Goal: Task Accomplishment & Management: Complete application form

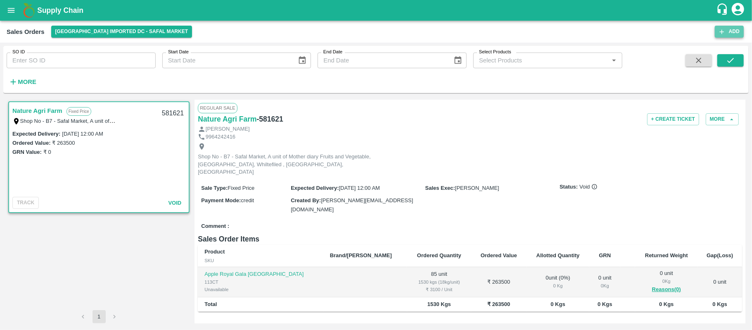
click at [729, 31] on button "Add" at bounding box center [729, 32] width 29 height 12
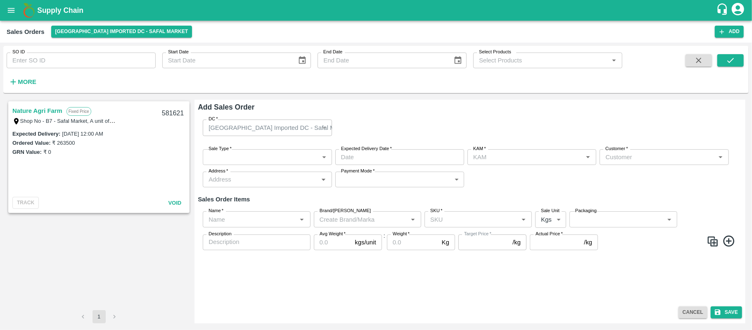
type input "[PERSON_NAME]"
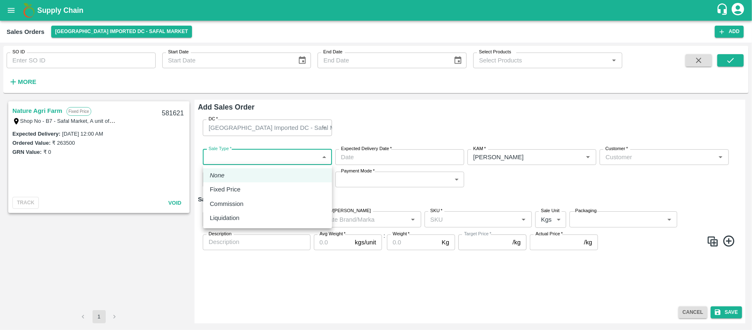
drag, startPoint x: 288, startPoint y: 151, endPoint x: 268, endPoint y: 191, distance: 44.5
click at [268, 191] on body "Supply Chain Sales Orders Bangalore Imported DC - Safal Market Add SO ID SO ID …" at bounding box center [376, 165] width 752 height 330
click at [268, 191] on div "Fixed Price" at bounding box center [268, 189] width 116 height 9
type input "1"
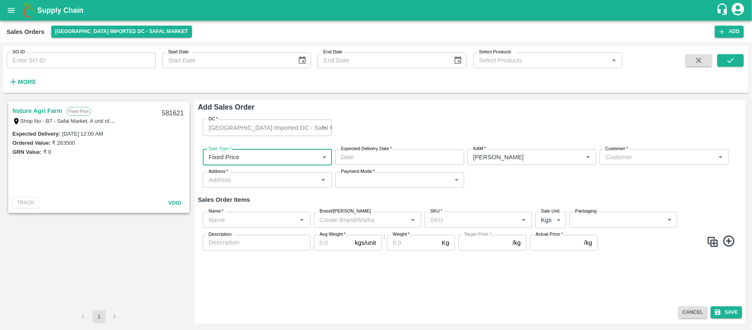
type input "DD/MM/YYYY hh:mm aa"
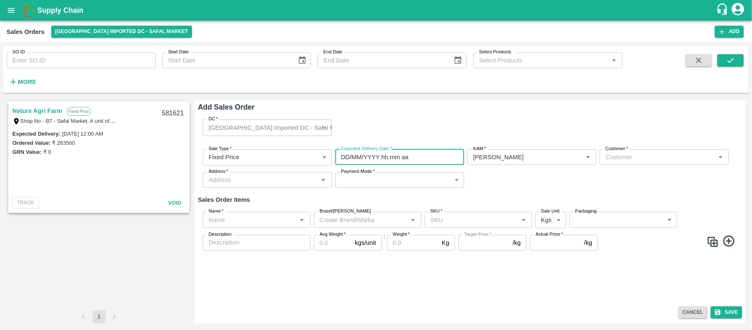
click at [404, 157] on input "DD/MM/YYYY hh:mm aa" at bounding box center [396, 157] width 123 height 16
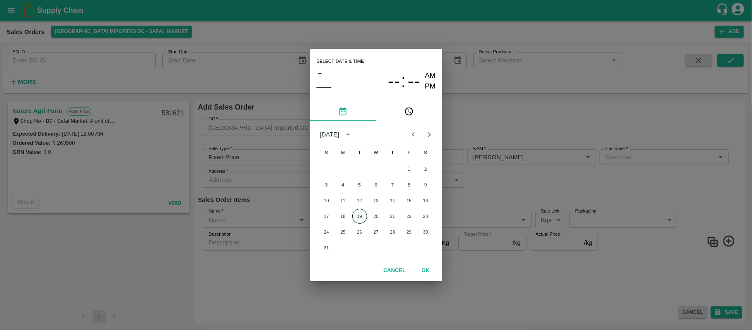
click at [361, 216] on button "19" at bounding box center [359, 216] width 15 height 15
type input "19/08/2025 12:00 AM"
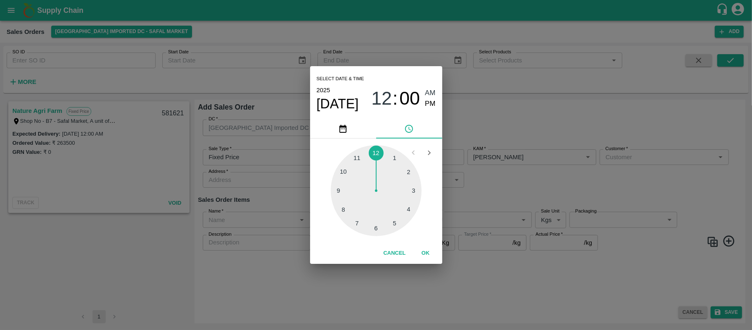
click at [502, 197] on div "Select date & time 2025 Aug 19 12 : 00 AM PM 1 2 3 4 5 6 7 8 9 10 11 12 Cancel …" at bounding box center [376, 165] width 752 height 330
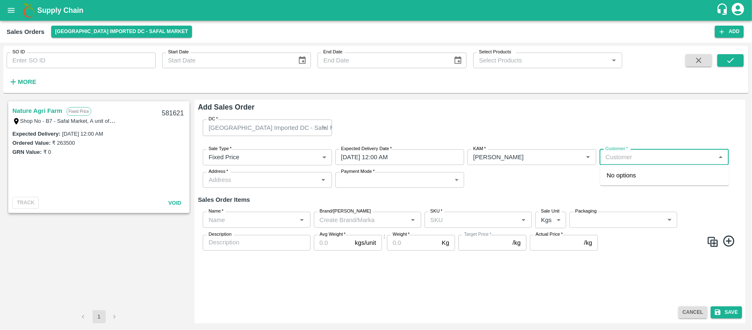
click at [628, 159] on input "Customer   *" at bounding box center [657, 157] width 110 height 11
click at [648, 180] on div "Laxmi Fruits Semi Wholesale" at bounding box center [664, 179] width 129 height 22
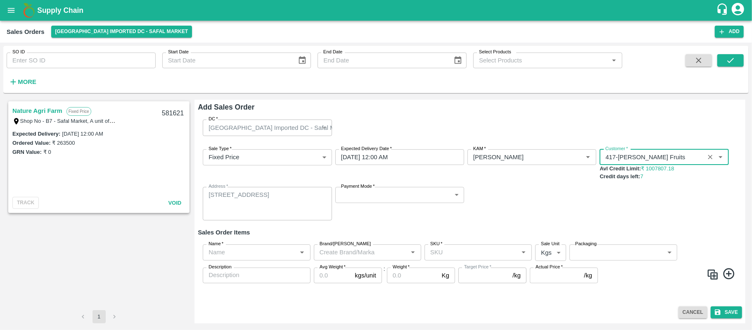
type input "417-Laxmi Fruits"
click at [373, 189] on label "Payment Mode   *" at bounding box center [357, 186] width 33 height 7
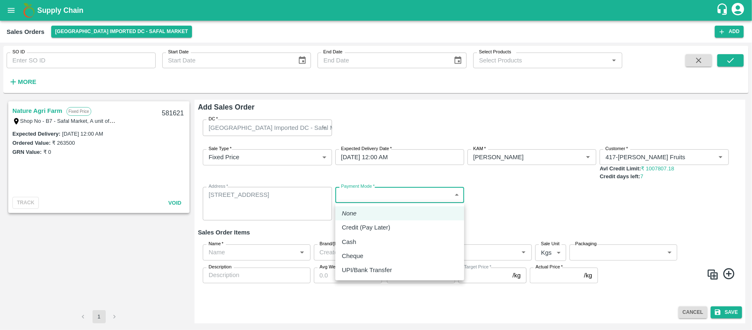
click at [372, 192] on body "Supply Chain Sales Orders Bangalore Imported DC - Safal Market Add SO ID SO ID …" at bounding box center [376, 165] width 752 height 330
click at [364, 229] on p "Credit (Pay Later)" at bounding box center [366, 227] width 48 height 9
type input "credit"
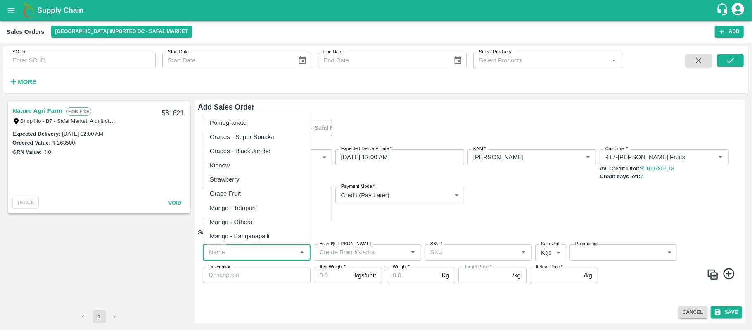
click at [255, 254] on input "Name   *" at bounding box center [249, 252] width 89 height 11
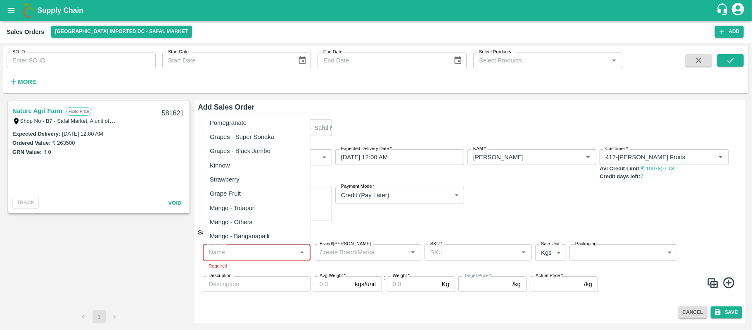
click at [232, 250] on input "Name   *" at bounding box center [249, 252] width 89 height 11
paste input "Apple RD USA"
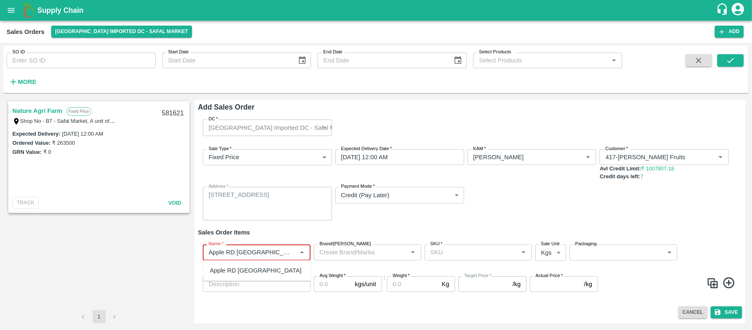
click at [230, 266] on div "Apple RD USA" at bounding box center [256, 270] width 92 height 9
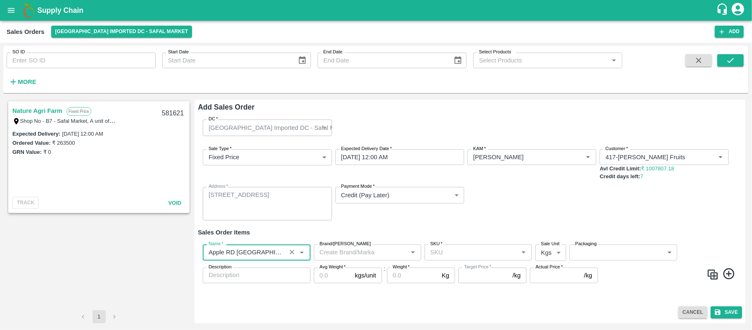
type input "Apple RD USA"
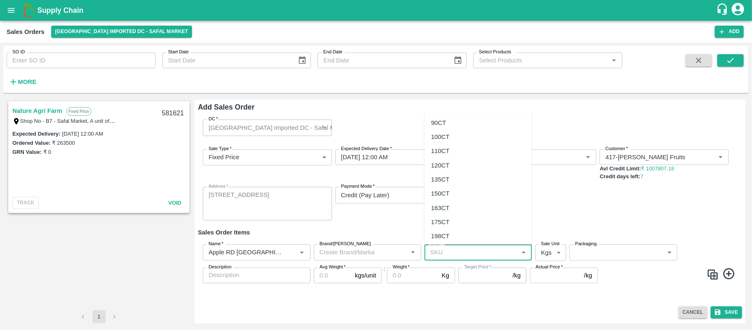
click at [453, 250] on input "SKU   *" at bounding box center [471, 252] width 89 height 11
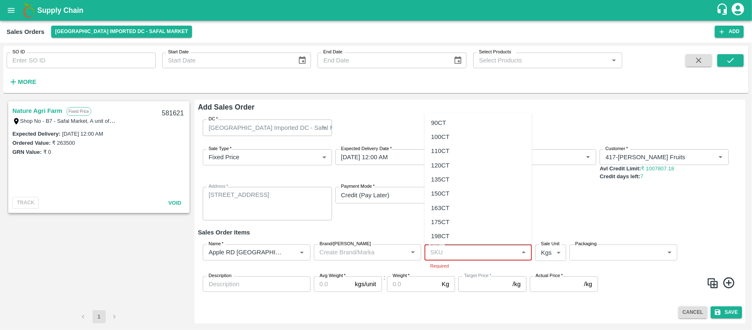
click at [450, 251] on input "SKU   *" at bounding box center [471, 252] width 89 height 11
click at [445, 147] on div "110CT" at bounding box center [440, 151] width 19 height 9
type input "110CT"
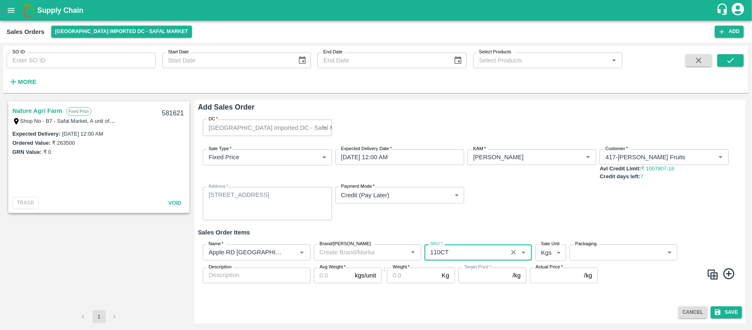
type input "NA"
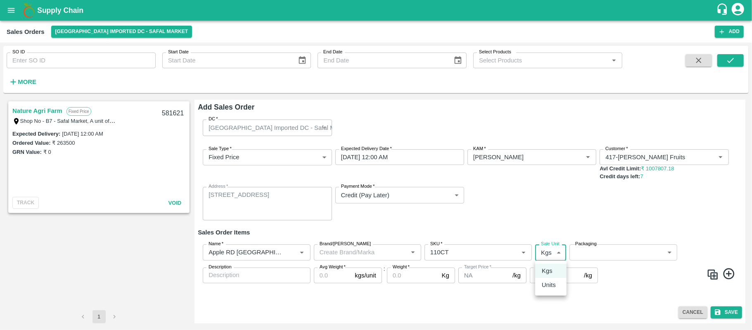
click at [546, 257] on body "Supply Chain Sales Orders Bangalore Imported DC - Safal Market Add SO ID SO ID …" at bounding box center [376, 165] width 752 height 330
click at [550, 288] on p "Units" at bounding box center [549, 284] width 14 height 9
type input "2"
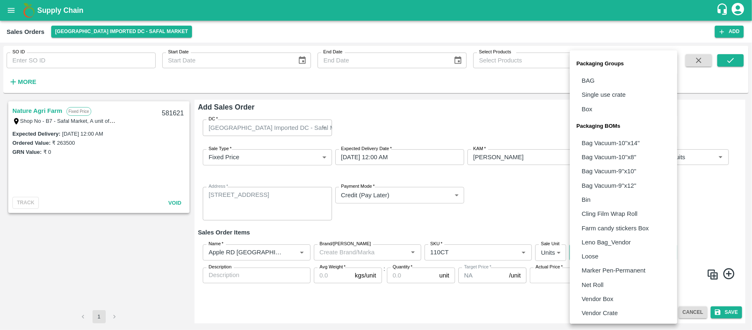
drag, startPoint x: 600, startPoint y: 249, endPoint x: 609, endPoint y: 300, distance: 51.1
click at [609, 300] on body "Supply Chain Sales Orders Bangalore Imported DC - Safal Market Add SO ID SO ID …" at bounding box center [376, 165] width 752 height 330
click at [609, 300] on p "Vendor Box" at bounding box center [598, 298] width 32 height 9
type input "BOM/276"
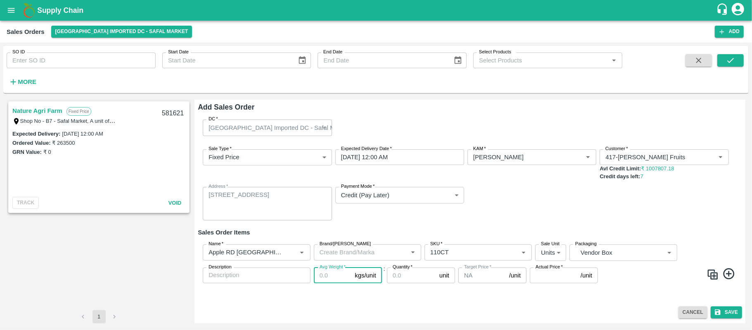
click at [334, 276] on input "Avg Weight   *" at bounding box center [333, 275] width 38 height 16
type input "18"
click at [405, 276] on input "Quantity   *" at bounding box center [411, 275] width 49 height 16
type input "95"
click at [545, 279] on input "Actual Price   *" at bounding box center [553, 275] width 47 height 16
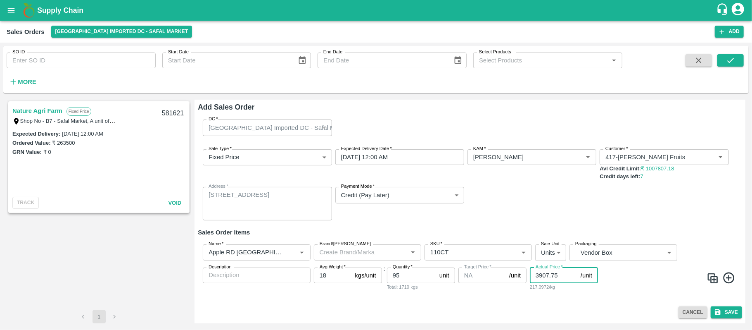
type input "3907.75"
click at [721, 312] on icon "submit" at bounding box center [717, 311] width 7 height 7
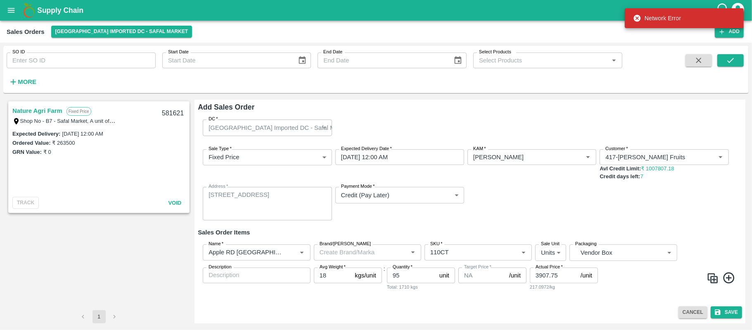
click at [495, 213] on div "Sale Type   * Fixed Price 1 Sale Type Expected Delivery Date   * 19/08/2025 12:…" at bounding box center [470, 184] width 544 height 85
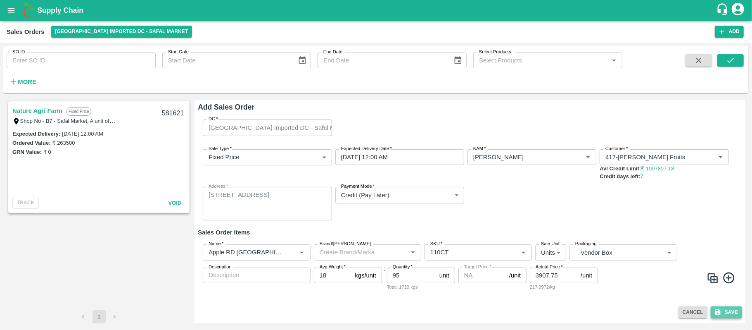
click at [727, 313] on button "Save" at bounding box center [726, 312] width 31 height 12
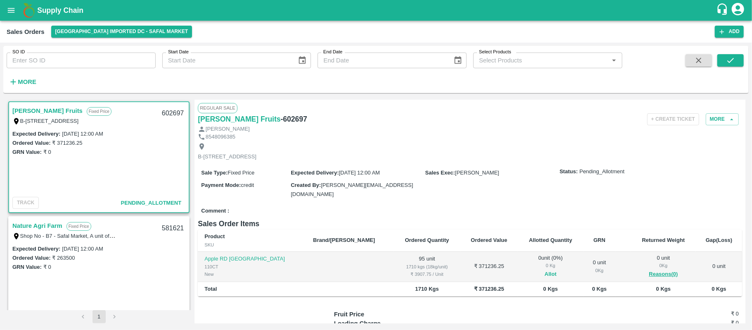
click at [545, 271] on button "Allot" at bounding box center [551, 273] width 12 height 9
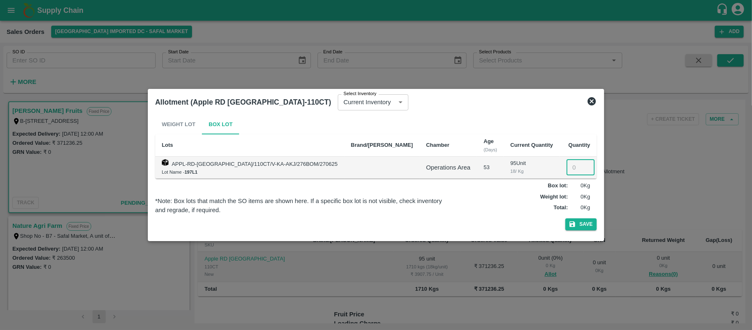
click at [567, 167] on input "number" at bounding box center [581, 167] width 28 height 16
type input "95"
click at [573, 228] on button "Save" at bounding box center [580, 224] width 31 height 12
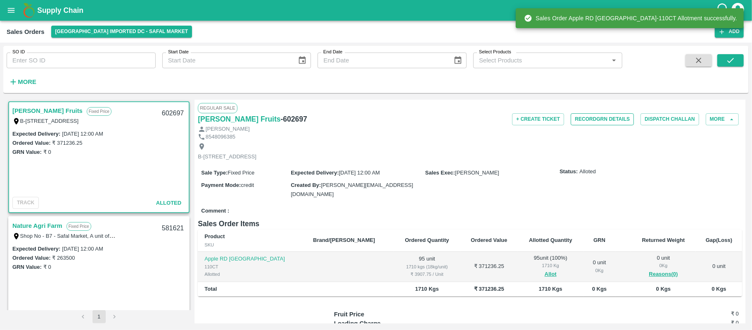
click at [600, 119] on button "Record GRN Details" at bounding box center [602, 119] width 63 height 12
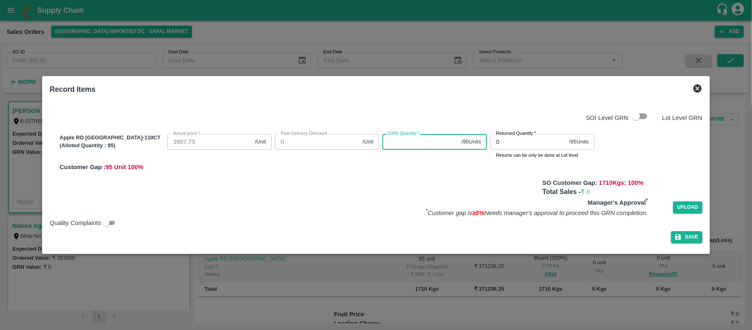
click at [410, 139] on input "GRN Quantity   *" at bounding box center [420, 142] width 76 height 16
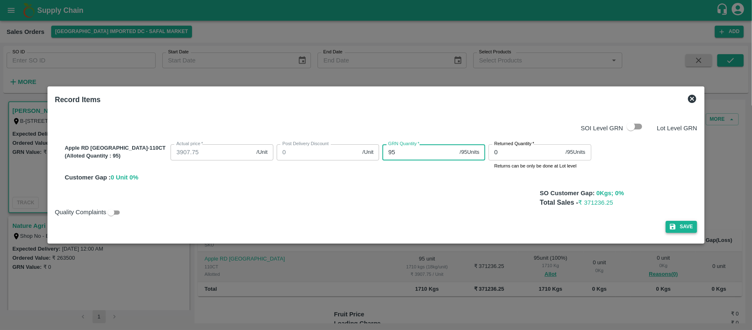
type input "95"
click at [666, 226] on button "Save" at bounding box center [681, 227] width 31 height 12
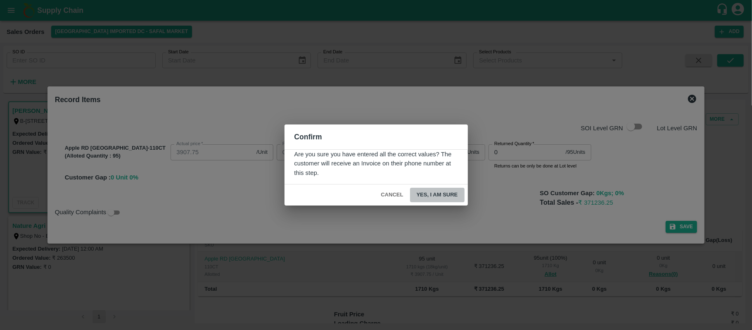
click at [437, 195] on button "Yes, I am sure" at bounding box center [437, 194] width 55 height 14
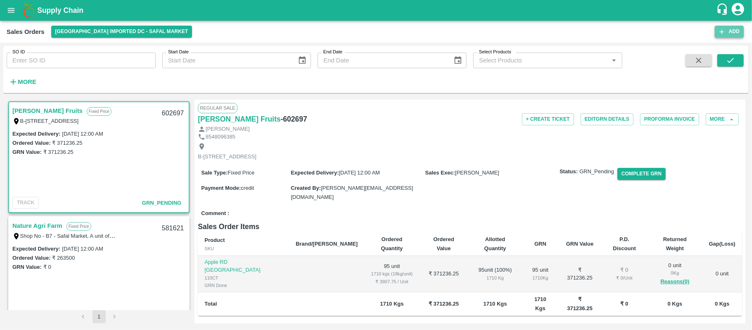
click at [731, 30] on button "Add" at bounding box center [729, 32] width 29 height 12
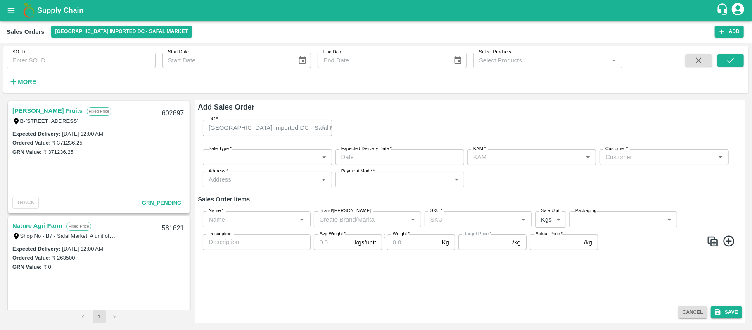
type input "[PERSON_NAME]"
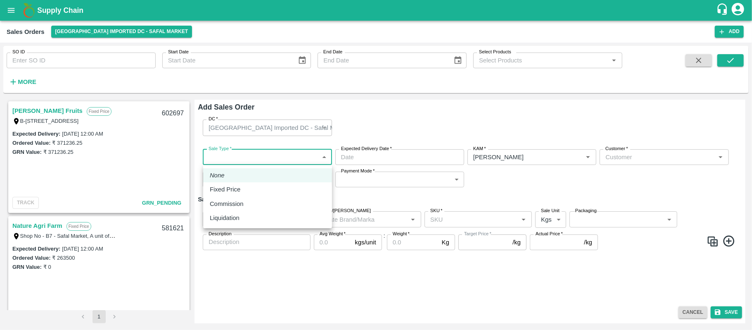
click at [268, 154] on body "Supply Chain Sales Orders Bangalore Imported DC - Safal Market Add SO ID SO ID …" at bounding box center [376, 165] width 752 height 330
click at [240, 189] on p "Fixed Price" at bounding box center [225, 189] width 31 height 9
type input "1"
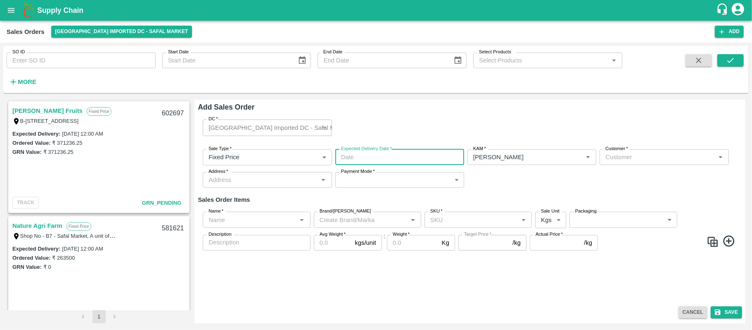
type input "DD/MM/YYYY hh:mm aa"
click at [407, 156] on input "DD/MM/YYYY hh:mm aa" at bounding box center [396, 157] width 123 height 16
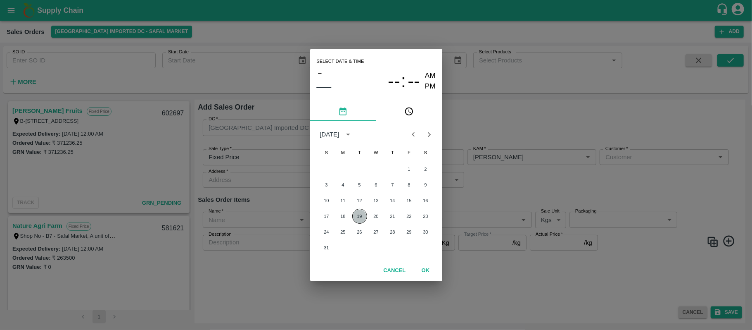
click at [361, 210] on button "19" at bounding box center [359, 216] width 15 height 15
type input "19/08/2025 12:00 AM"
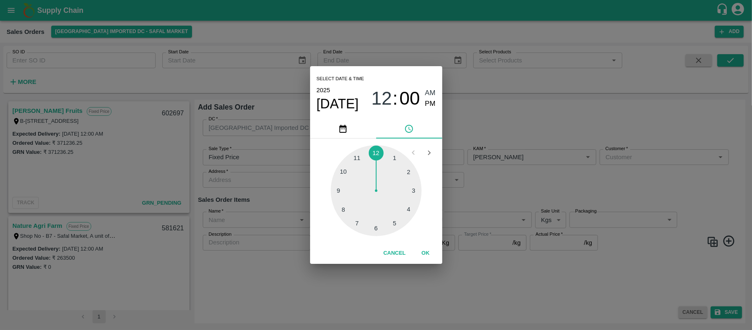
click at [508, 188] on div "Select date & time 2025 Aug 19 12 : 00 AM PM 1 2 3 4 5 6 7 8 9 10 11 12 Cancel …" at bounding box center [376, 165] width 752 height 330
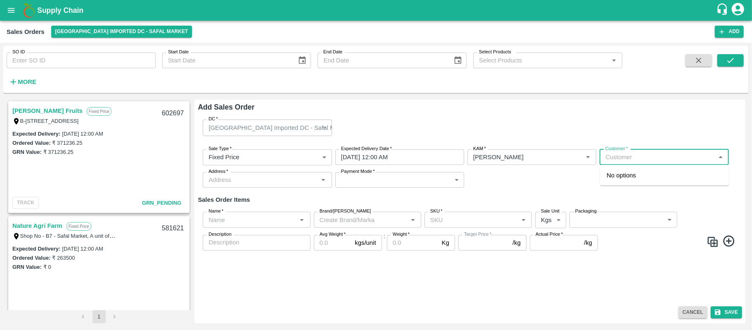
click at [636, 160] on input "Customer   *" at bounding box center [657, 157] width 110 height 11
click at [630, 182] on p "Semi Wholesale" at bounding box center [623, 183] width 33 height 7
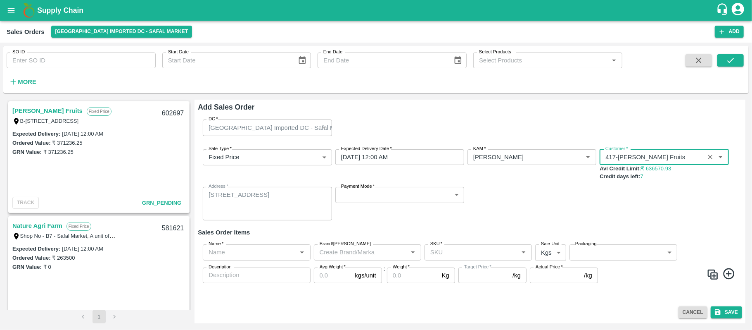
type input "417-Laxmi Fruits"
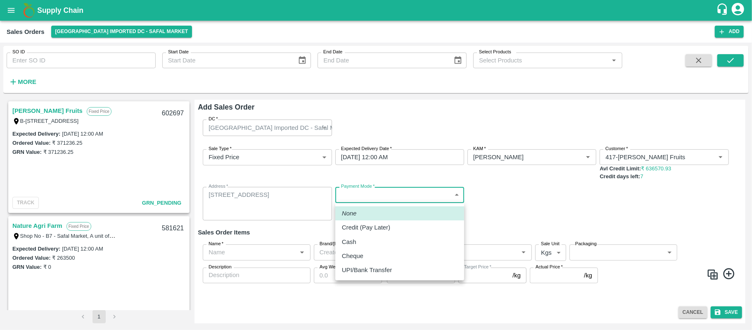
drag, startPoint x: 374, startPoint y: 193, endPoint x: 363, endPoint y: 223, distance: 31.6
click at [363, 223] on body "Supply Chain Sales Orders Bangalore Imported DC - Safal Market Add SO ID SO ID …" at bounding box center [376, 165] width 752 height 330
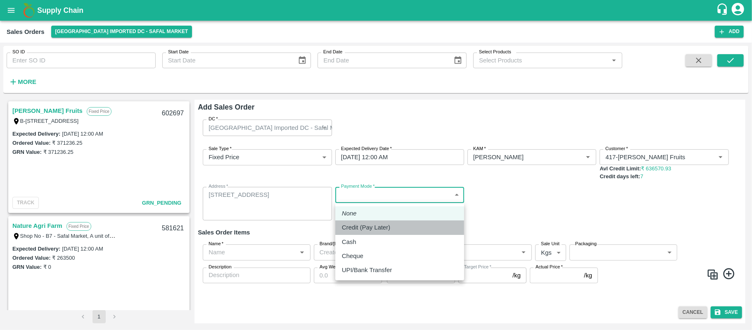
click at [363, 223] on p "Credit (Pay Later)" at bounding box center [366, 227] width 48 height 9
type input "credit"
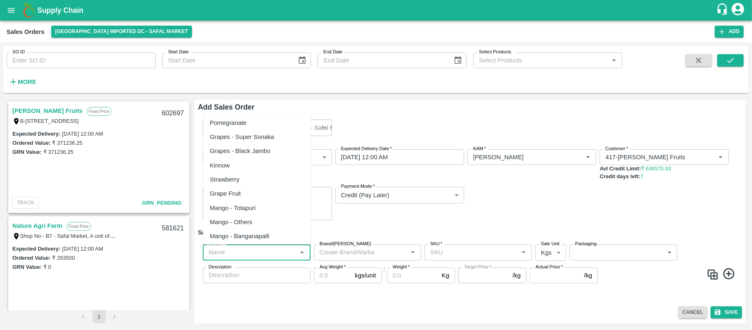
click at [240, 247] on input "Name   *" at bounding box center [249, 252] width 89 height 11
paste input "Apple Royal Gala NZ"
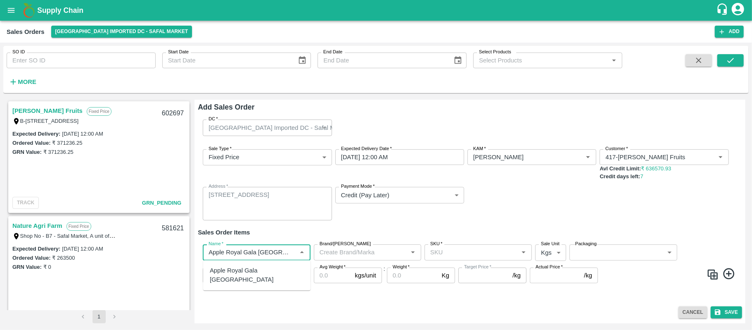
click at [240, 267] on div "Apple Royal Gala NZ" at bounding box center [257, 275] width 94 height 19
type input "Apple Royal Gala NZ"
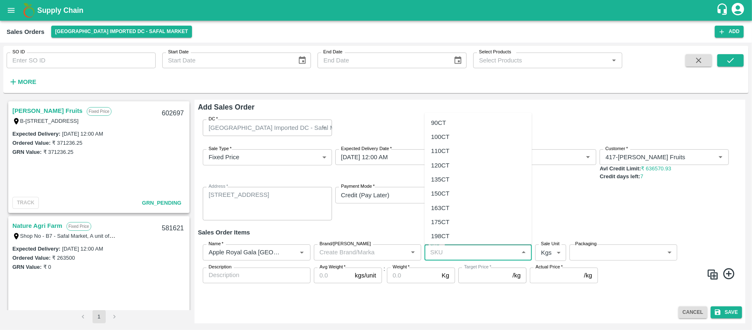
click at [440, 251] on input "SKU   *" at bounding box center [471, 252] width 89 height 11
click at [438, 221] on div "175CT" at bounding box center [440, 221] width 19 height 9
type input "175CT"
type input "NA"
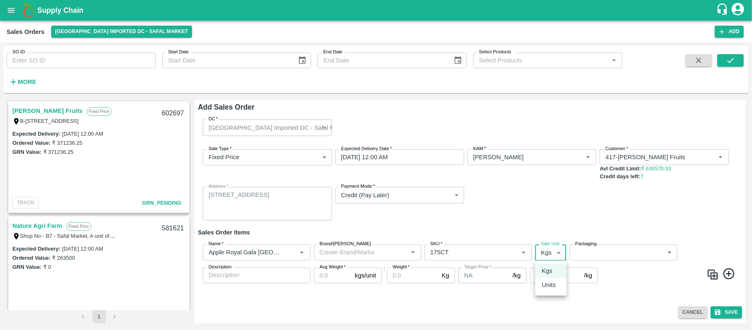
click at [548, 255] on body "Supply Chain Sales Orders Bangalore Imported DC - Safal Market Add SO ID SO ID …" at bounding box center [376, 165] width 752 height 330
click at [549, 284] on p "Units" at bounding box center [549, 284] width 14 height 9
type input "2"
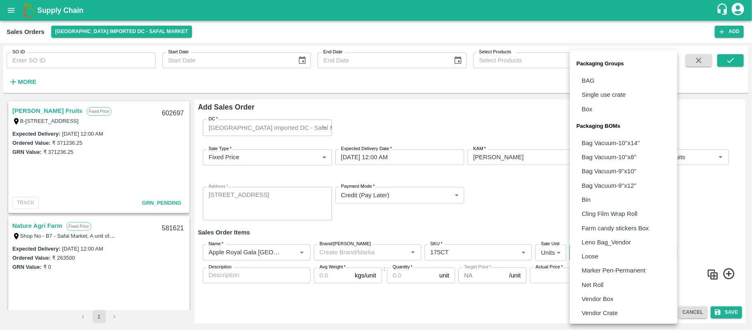
click at [612, 252] on body "Supply Chain Sales Orders Bangalore Imported DC - Safal Market Add SO ID SO ID …" at bounding box center [376, 165] width 752 height 330
click at [602, 295] on p "Vendor Box" at bounding box center [598, 298] width 32 height 9
type input "BOM/276"
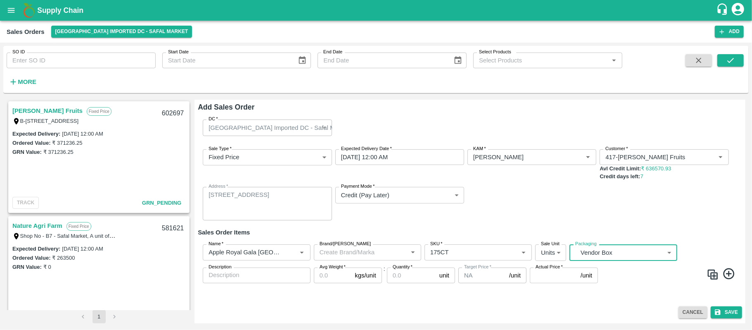
click at [331, 271] on input "Avg Weight   *" at bounding box center [333, 275] width 38 height 16
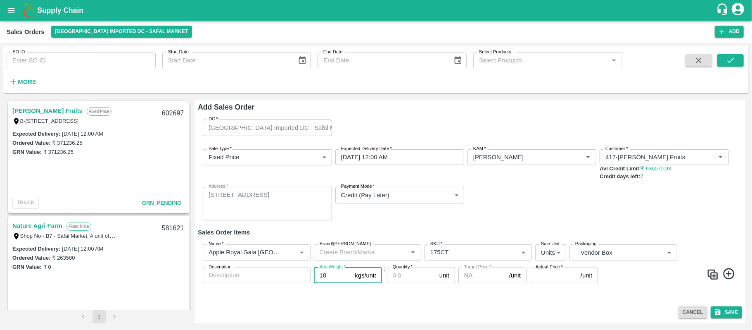
type input "18"
click at [410, 277] on input "Quantity   *" at bounding box center [411, 275] width 49 height 16
type input "100"
drag, startPoint x: 542, startPoint y: 268, endPoint x: 541, endPoint y: 280, distance: 11.6
click at [541, 280] on div "Actual Price   * /unit Actual Price" at bounding box center [564, 275] width 68 height 16
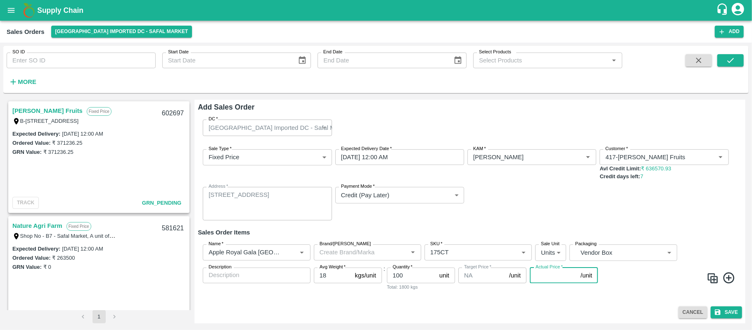
click at [541, 280] on input "Actual Price   *" at bounding box center [553, 275] width 47 height 16
type input "3552.50"
click at [732, 312] on button "Save" at bounding box center [726, 312] width 31 height 12
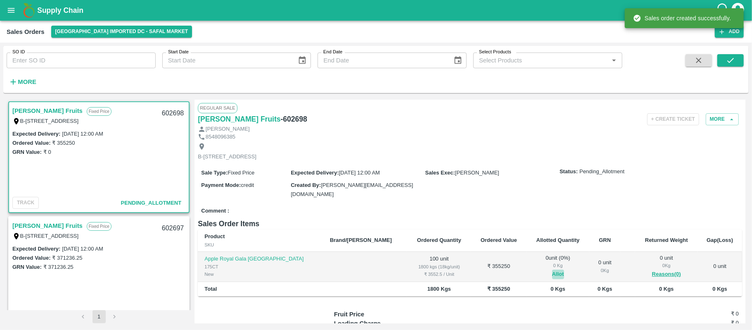
click at [552, 274] on button "Allot" at bounding box center [558, 273] width 12 height 9
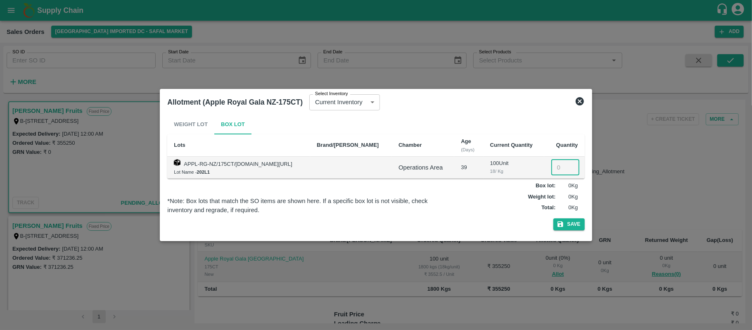
click at [562, 169] on input "number" at bounding box center [565, 167] width 28 height 16
type input "100"
click at [560, 221] on icon "button" at bounding box center [560, 223] width 7 height 7
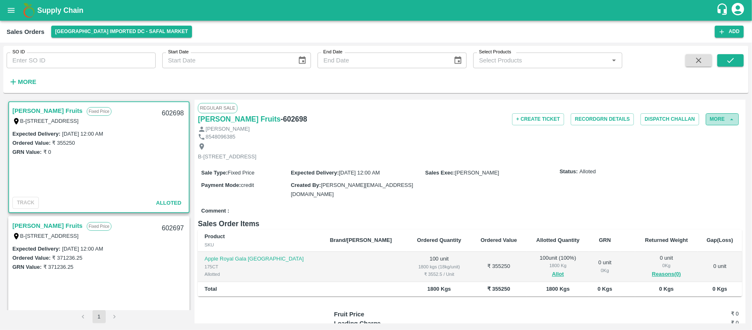
click at [721, 121] on button "More" at bounding box center [722, 119] width 33 height 12
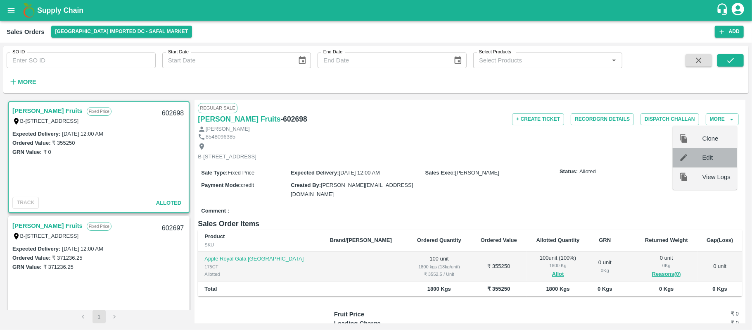
click at [709, 160] on span "Edit" at bounding box center [716, 157] width 28 height 9
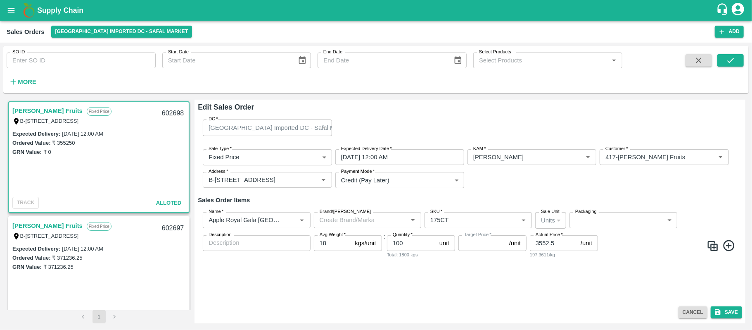
type input "NA"
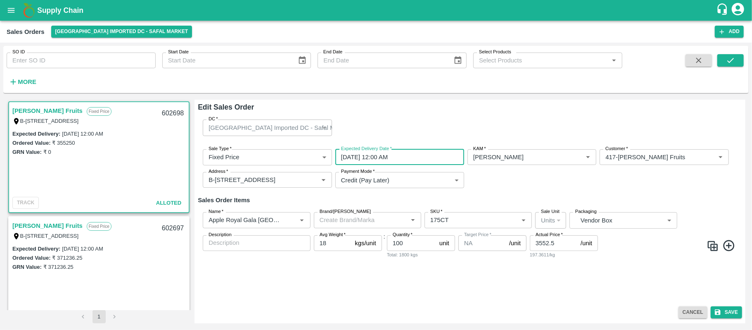
click at [399, 156] on input "19/08/2025 12:00 AM" at bounding box center [396, 157] width 123 height 16
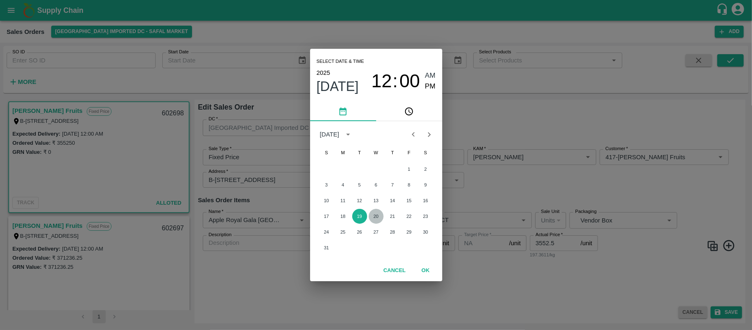
click at [370, 216] on button "20" at bounding box center [376, 216] width 15 height 15
type input "20/08/2025 12:00 AM"
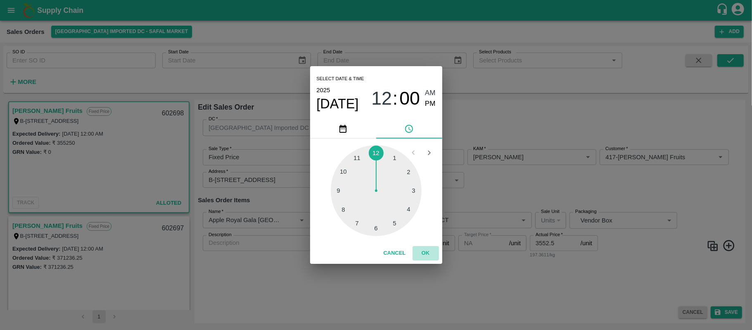
click at [424, 250] on button "OK" at bounding box center [426, 253] width 26 height 14
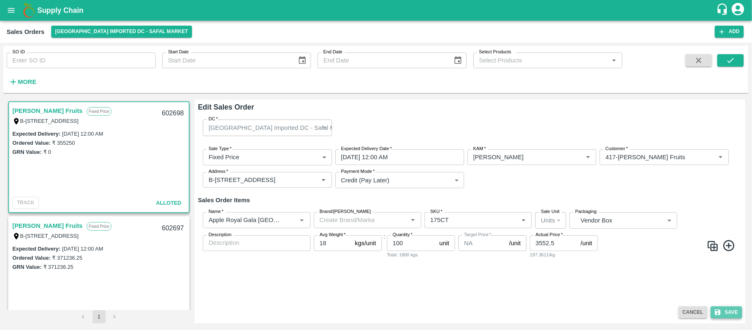
click at [721, 309] on icon "submit" at bounding box center [717, 311] width 7 height 7
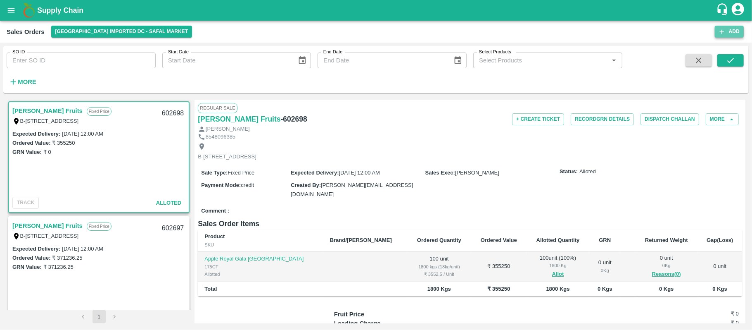
click at [728, 33] on button "Add" at bounding box center [729, 32] width 29 height 12
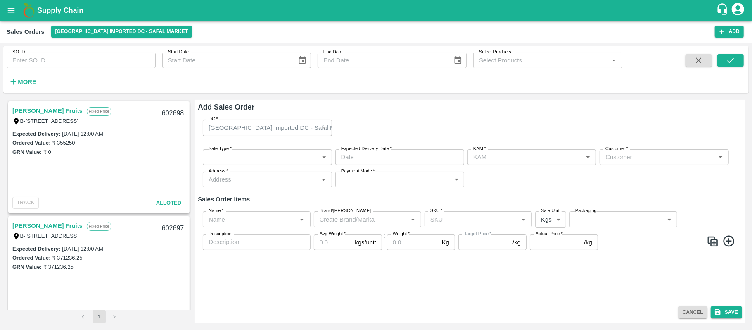
type input "[PERSON_NAME]"
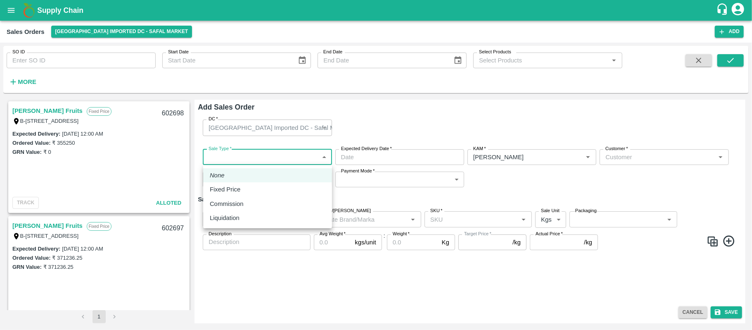
click at [278, 154] on body "Supply Chain Sales Orders Bangalore Imported DC - Safal Market Add SO ID SO ID …" at bounding box center [376, 165] width 752 height 330
click at [246, 188] on div "Fixed Price" at bounding box center [268, 189] width 116 height 9
type input "1"
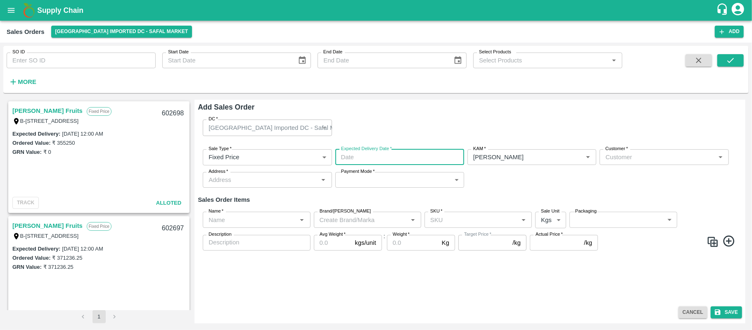
type input "DD/MM/YYYY hh:mm aa"
click at [389, 159] on input "DD/MM/YYYY hh:mm aa" at bounding box center [396, 157] width 123 height 16
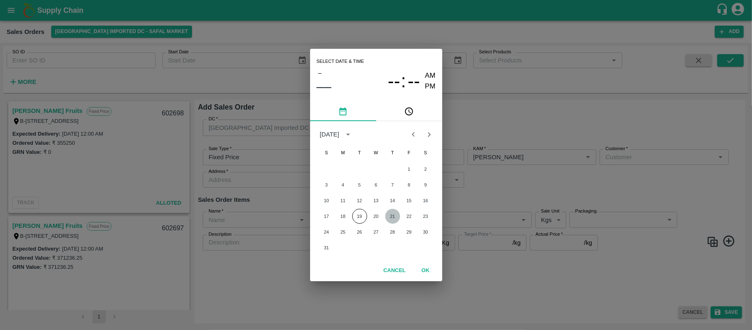
click at [389, 216] on button "21" at bounding box center [392, 216] width 15 height 15
type input "21/08/2025 12:00 AM"
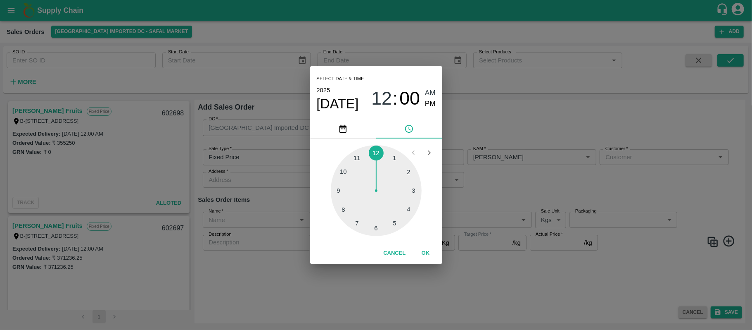
click at [485, 207] on div "Select date & time 2025 Aug 21 12 : 00 AM PM 1 2 3 4 5 6 7 8 9 10 11 12 Cancel …" at bounding box center [376, 165] width 752 height 330
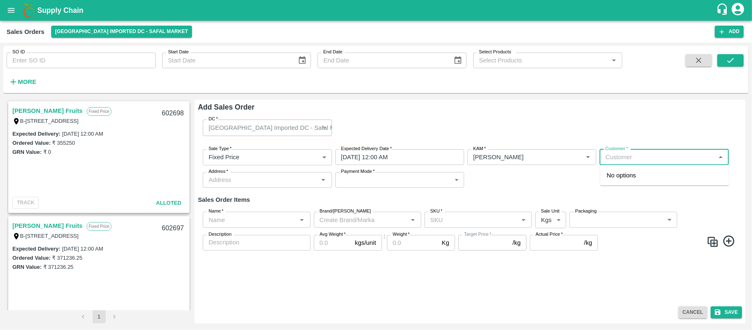
click at [621, 160] on input "Customer   *" at bounding box center [657, 157] width 110 height 11
click at [620, 180] on p "Semi Wholesale" at bounding box center [623, 183] width 33 height 7
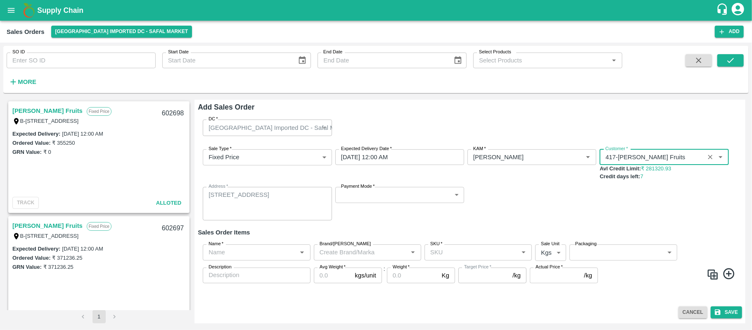
type input "417-Laxmi Fruits"
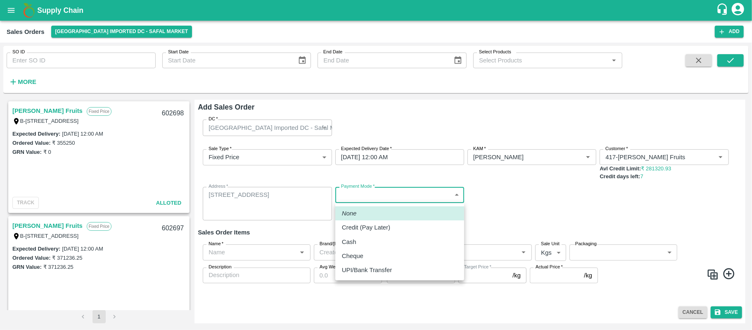
click at [350, 202] on body "Supply Chain Sales Orders Bangalore Imported DC - Safal Market Add SO ID SO ID …" at bounding box center [376, 165] width 752 height 330
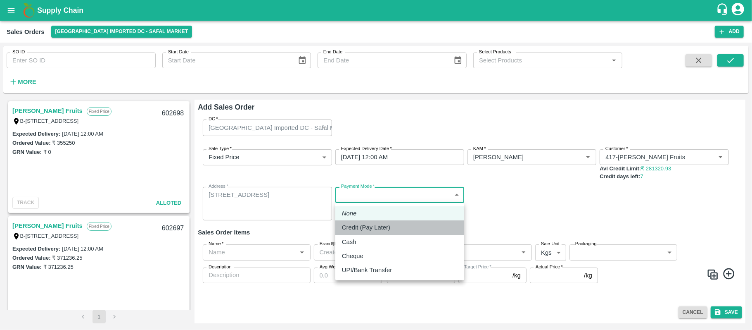
click at [347, 225] on p "Credit (Pay Later)" at bounding box center [366, 227] width 48 height 9
type input "credit"
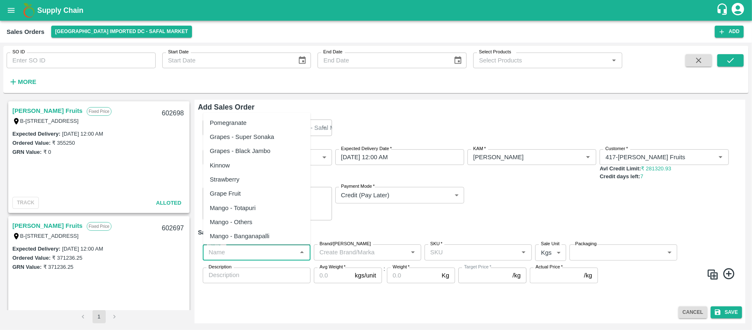
click at [256, 251] on input "Name   *" at bounding box center [249, 252] width 89 height 11
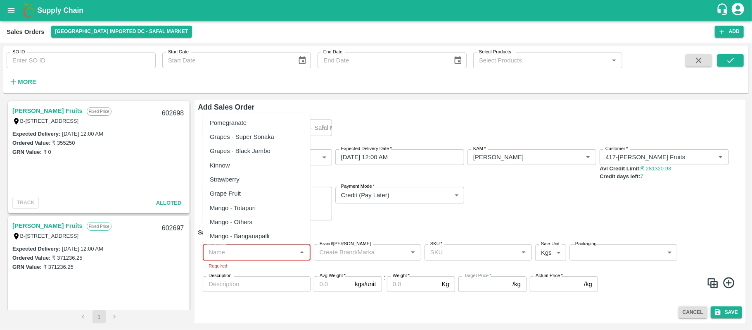
click at [259, 248] on input "Name   *" at bounding box center [249, 252] width 89 height 11
click at [254, 253] on input "Name   *" at bounding box center [249, 252] width 89 height 11
paste input "Apple RD USA"
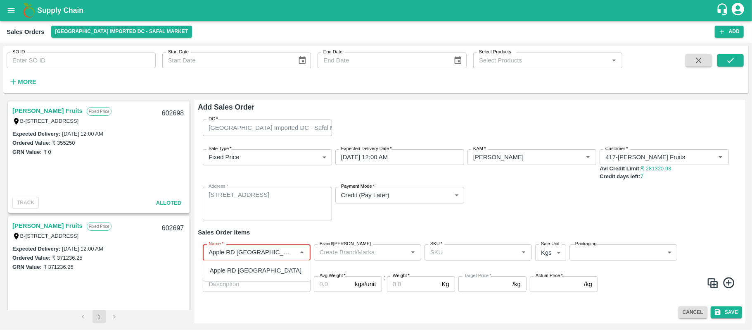
click at [255, 266] on div "Apple RD USA" at bounding box center [256, 270] width 107 height 14
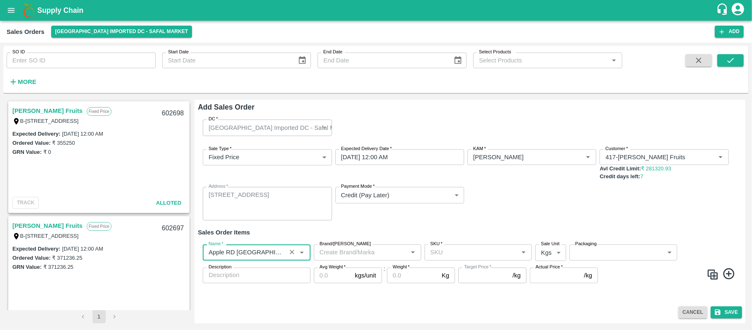
type input "Apple RD USA"
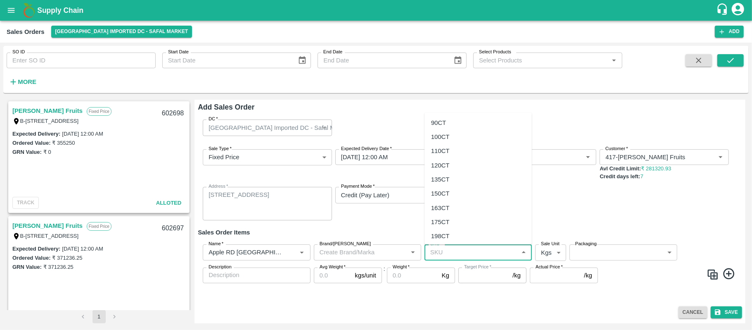
click at [439, 251] on input "SKU   *" at bounding box center [471, 252] width 89 height 11
click at [442, 179] on div "135CT" at bounding box center [440, 179] width 19 height 9
type input "135CT"
type input "NA"
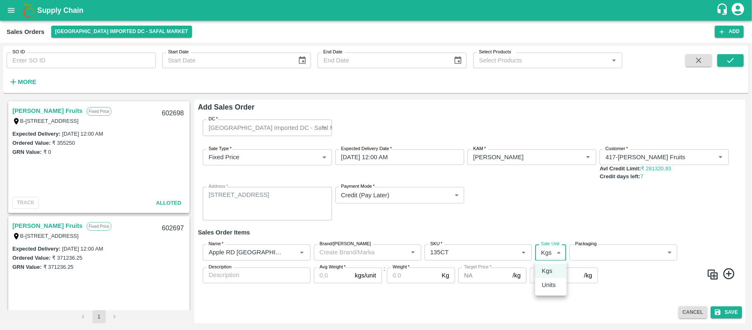
drag, startPoint x: 549, startPoint y: 254, endPoint x: 543, endPoint y: 283, distance: 30.4
click at [543, 283] on body "Supply Chain Sales Orders Bangalore Imported DC - Safal Market Add SO ID SO ID …" at bounding box center [376, 165] width 752 height 330
click at [543, 283] on p "Units" at bounding box center [549, 284] width 14 height 9
type input "2"
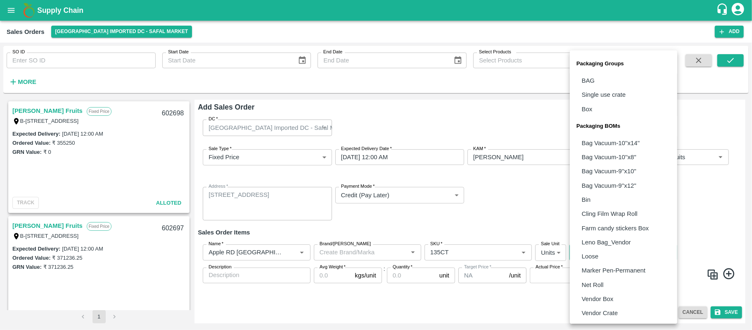
drag, startPoint x: 599, startPoint y: 251, endPoint x: 600, endPoint y: 295, distance: 43.8
click at [600, 295] on body "Supply Chain Sales Orders Bangalore Imported DC - Safal Market Add SO ID SO ID …" at bounding box center [376, 165] width 752 height 330
click at [600, 295] on p "Vendor Box" at bounding box center [598, 298] width 32 height 9
type input "BOM/276"
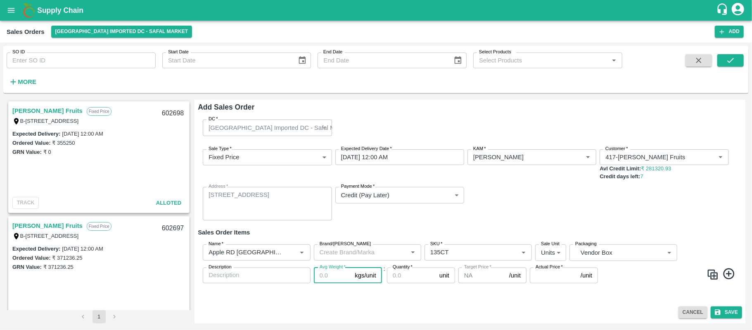
click at [322, 280] on input "Avg Weight   *" at bounding box center [333, 275] width 38 height 16
type input "18"
click at [400, 276] on input "Quantity   *" at bounding box center [411, 275] width 49 height 16
type input "50"
click at [541, 274] on input "Actual Price   *" at bounding box center [553, 275] width 47 height 16
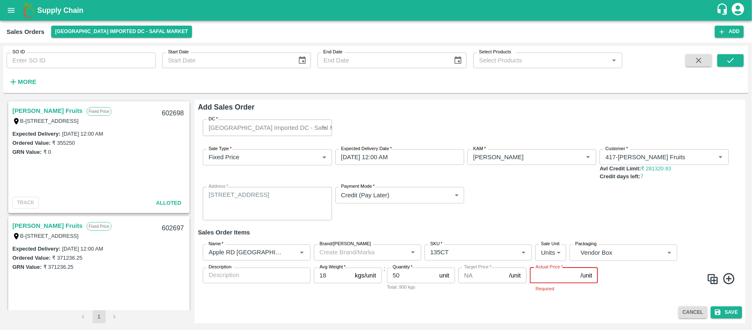
click at [548, 276] on input "Actual Price   *" at bounding box center [553, 275] width 47 height 16
click at [729, 278] on icon at bounding box center [729, 278] width 14 height 14
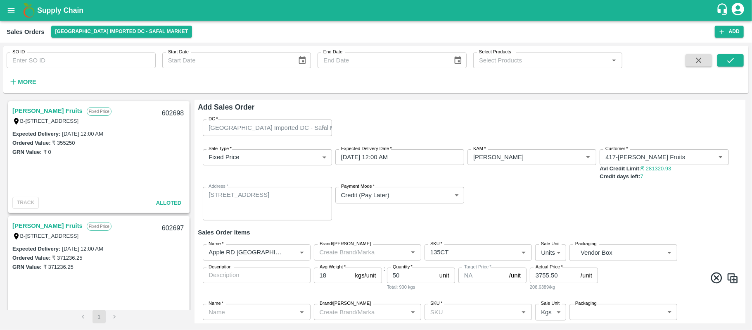
scroll to position [45, 0]
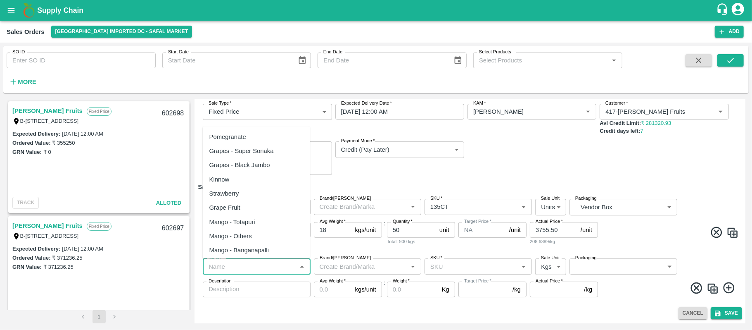
click at [260, 263] on input "Name   *" at bounding box center [249, 266] width 89 height 11
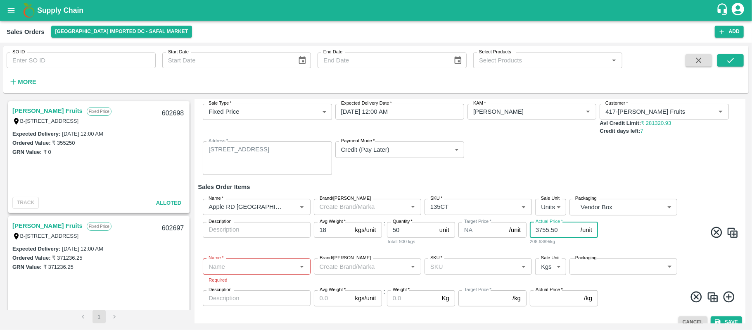
click at [562, 233] on input "3755.50" at bounding box center [553, 230] width 47 height 16
type input "3603.25"
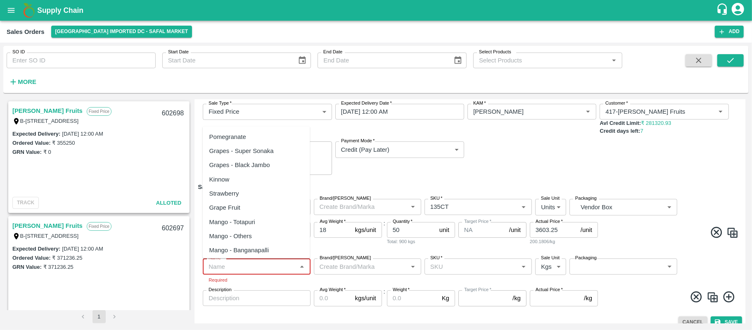
click at [259, 268] on input "Name   *" at bounding box center [249, 266] width 89 height 11
paste input "Grapes - Red Globe"
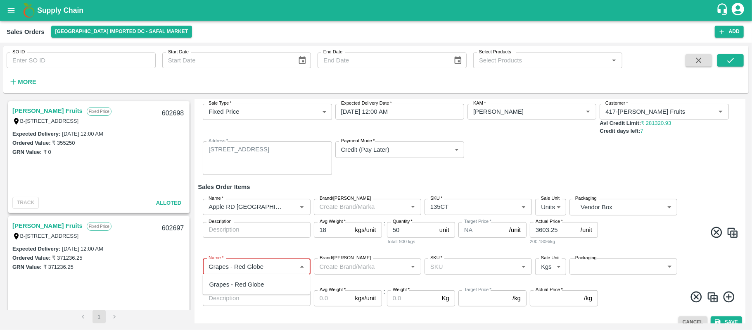
click at [251, 284] on div "Grapes - Red Globe" at bounding box center [236, 284] width 55 height 9
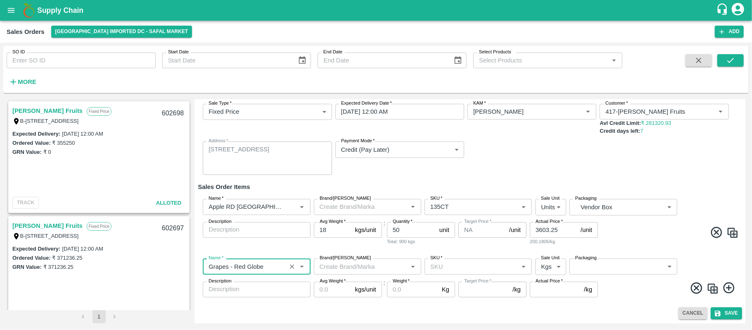
type input "Grapes - Red Globe"
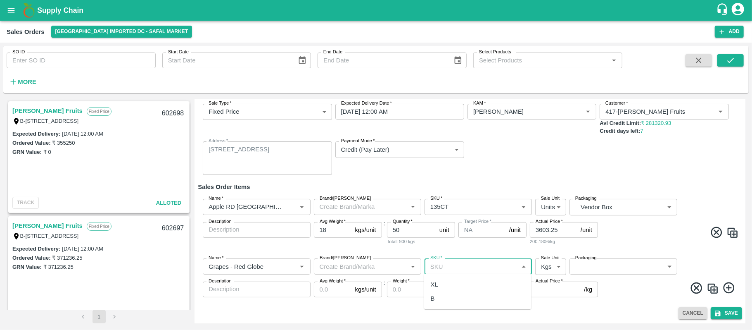
click at [453, 263] on input "SKU   *" at bounding box center [471, 266] width 89 height 11
click at [445, 287] on div "XL" at bounding box center [477, 284] width 107 height 14
type input "XL"
type input "178.57"
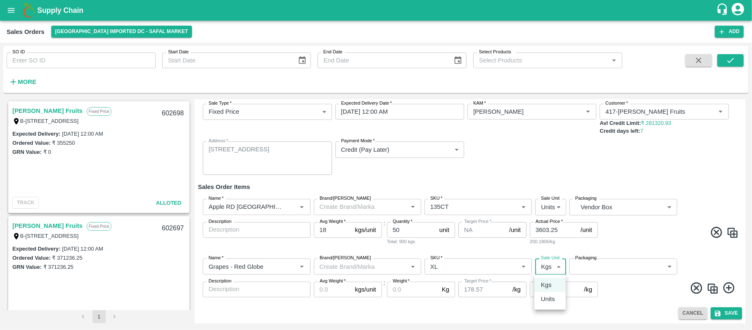
drag, startPoint x: 546, startPoint y: 264, endPoint x: 549, endPoint y: 297, distance: 33.2
click at [549, 297] on body "Supply Chain Sales Orders Bangalore Imported DC - Safal Market Add SO ID SO ID …" at bounding box center [376, 165] width 752 height 330
click at [549, 297] on p "Units" at bounding box center [548, 298] width 14 height 9
type input "2"
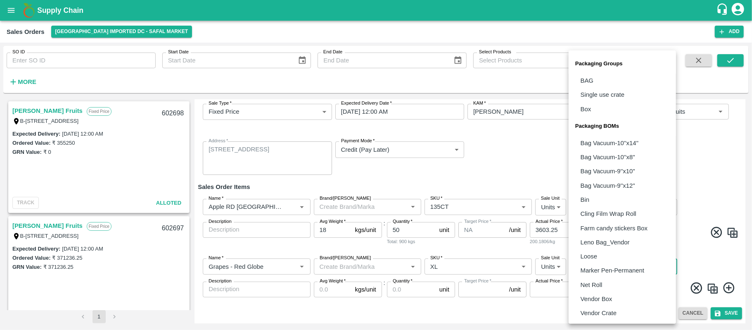
click at [602, 265] on body "Supply Chain Sales Orders Bangalore Imported DC - Safal Market Add SO ID SO ID …" at bounding box center [376, 165] width 752 height 330
click at [595, 296] on p "Vendor Box" at bounding box center [597, 298] width 32 height 9
type input "BOM/276"
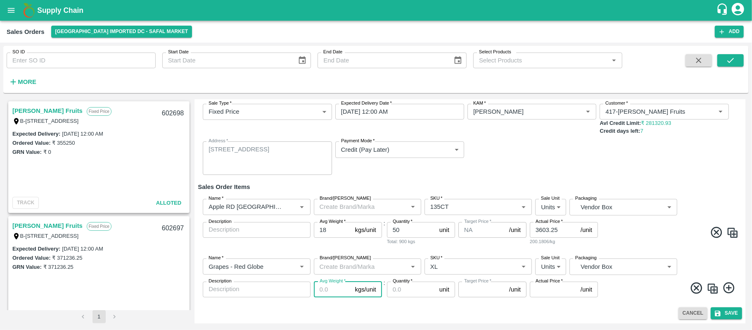
click at [320, 291] on input "Avg Weight   *" at bounding box center [333, 289] width 38 height 16
type input "1"
type input "178.57"
type input "10"
type input "1785.7"
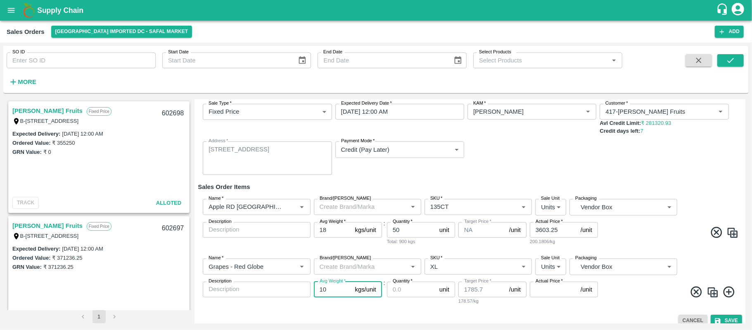
type input "1"
type input "178.57"
type input "5"
type input "892.85"
type input "5.5"
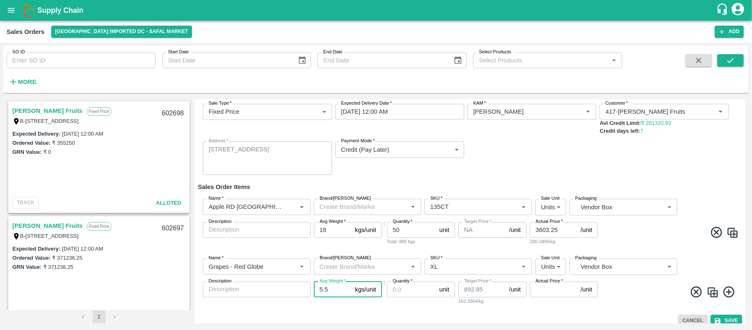
type input "982.13"
type input "5.5"
click at [413, 292] on input "Quantity   *" at bounding box center [411, 289] width 49 height 16
type input "40"
click at [540, 292] on input "Actual Price   *" at bounding box center [553, 289] width 47 height 16
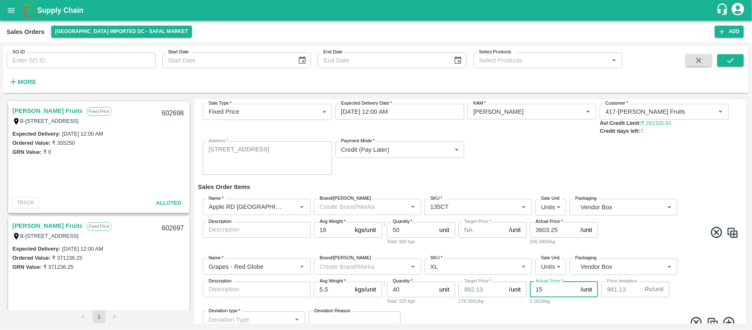
type input "155"
type input "827.13"
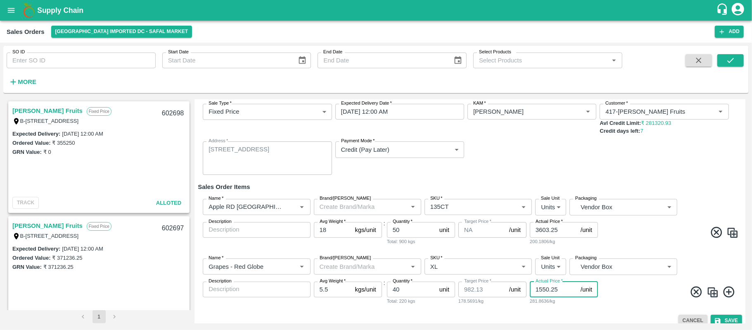
click at [557, 288] on input "1550.25" at bounding box center [553, 289] width 47 height 16
type input "15"
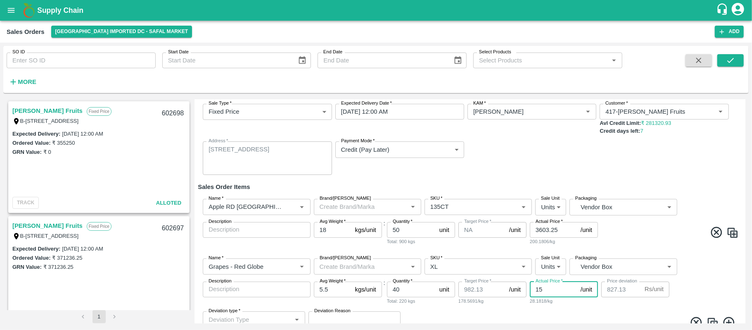
type input "967.13"
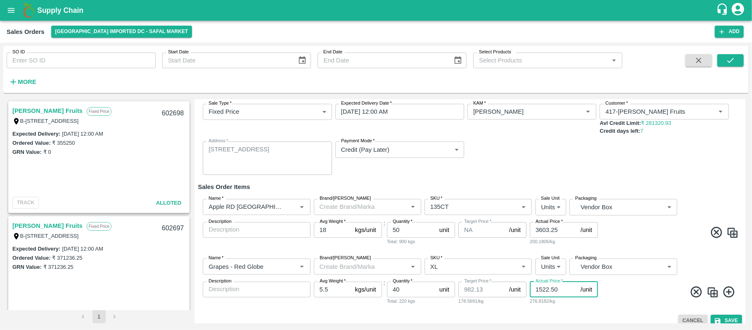
scroll to position [53, 0]
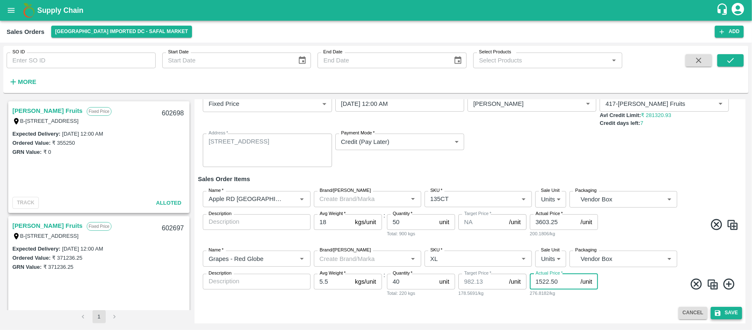
type input "1522.50"
click at [721, 310] on button "Save" at bounding box center [726, 312] width 31 height 12
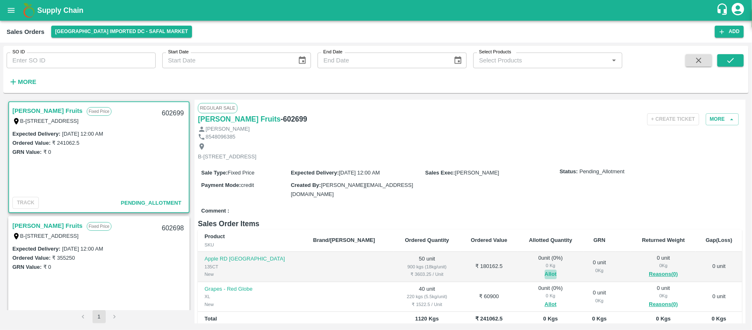
click at [545, 274] on button "Allot" at bounding box center [551, 273] width 12 height 9
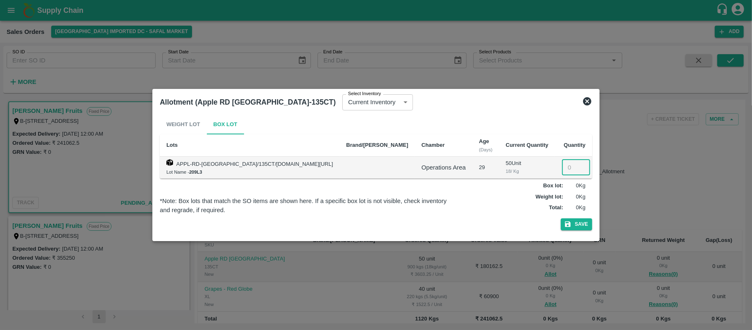
click at [564, 166] on input "number" at bounding box center [576, 167] width 28 height 16
type input "0"
click at [583, 98] on icon at bounding box center [587, 101] width 8 height 8
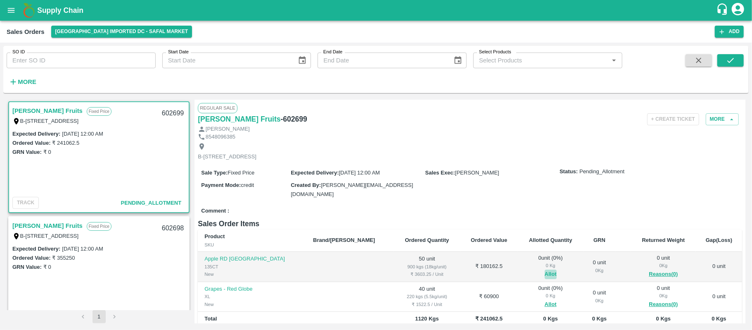
click at [545, 272] on button "Allot" at bounding box center [551, 273] width 12 height 9
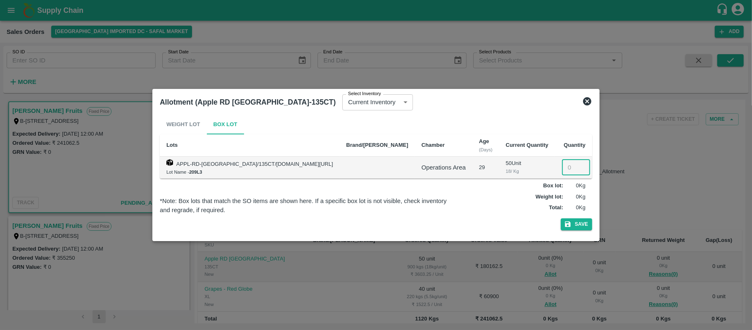
click at [562, 164] on input "number" at bounding box center [576, 167] width 28 height 16
type input "50"
click at [569, 225] on button "Save" at bounding box center [576, 224] width 31 height 12
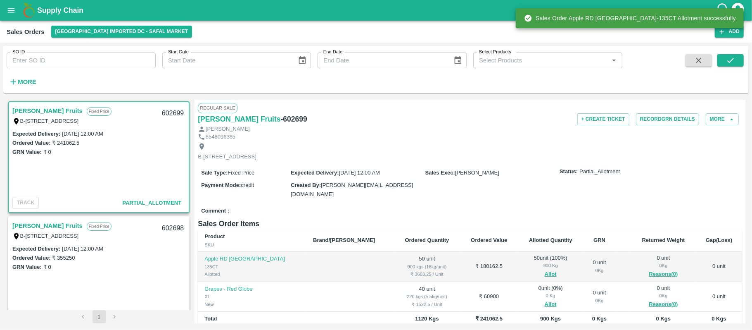
scroll to position [66, 0]
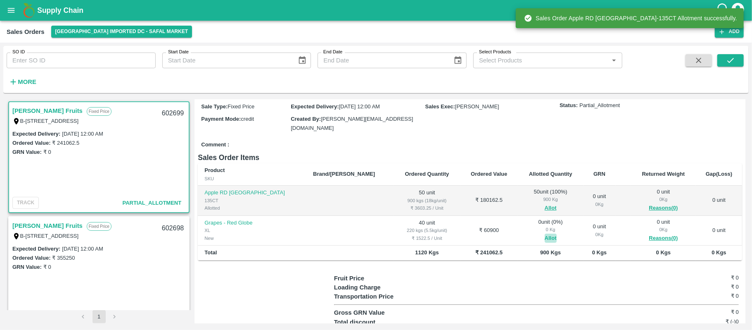
click at [545, 235] on button "Allot" at bounding box center [551, 237] width 12 height 9
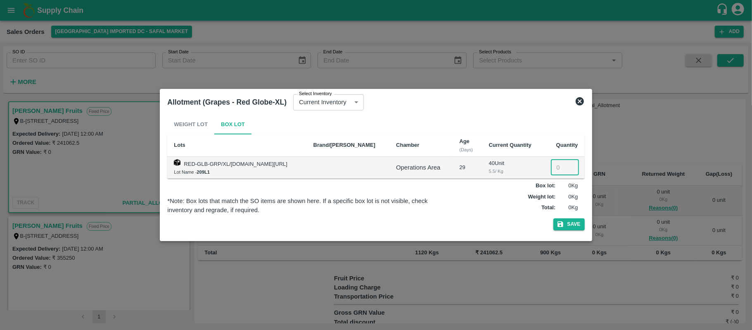
click at [557, 162] on input "number" at bounding box center [565, 167] width 28 height 16
type input "40"
click at [569, 220] on button "Save" at bounding box center [568, 224] width 31 height 12
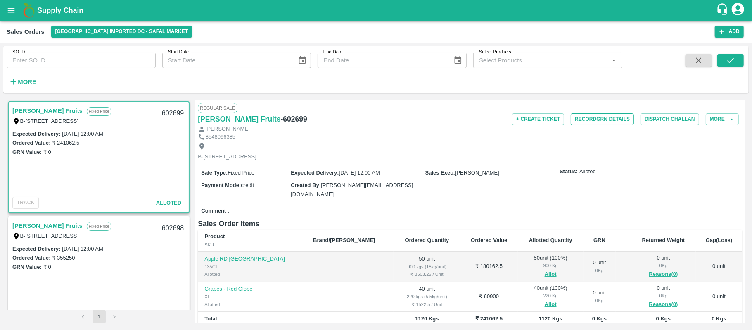
click at [595, 114] on button "Record GRN Details" at bounding box center [602, 119] width 63 height 12
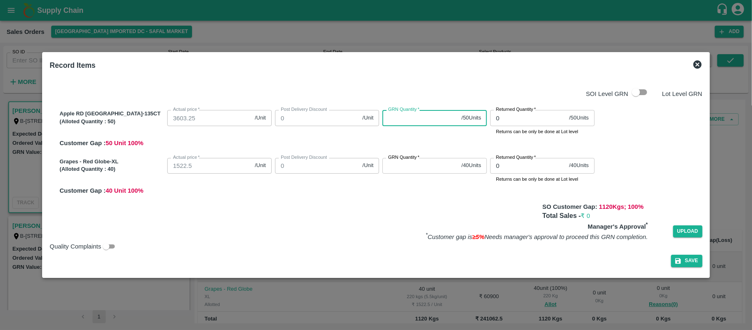
click at [397, 119] on input "GRN Quantity   *" at bounding box center [420, 118] width 76 height 16
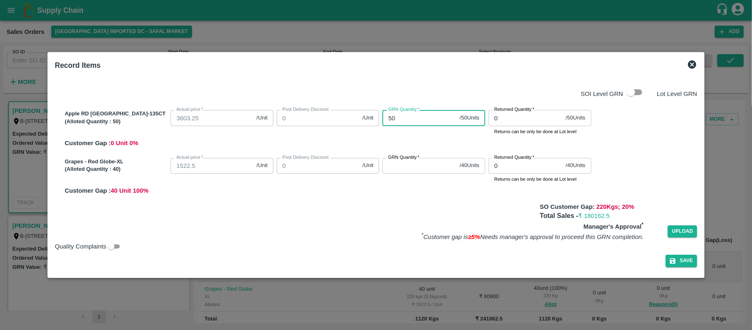
type input "50"
click at [405, 160] on label "GRN Quantity   *" at bounding box center [403, 157] width 31 height 7
click at [405, 160] on input "GRN Quantity   *" at bounding box center [419, 166] width 74 height 16
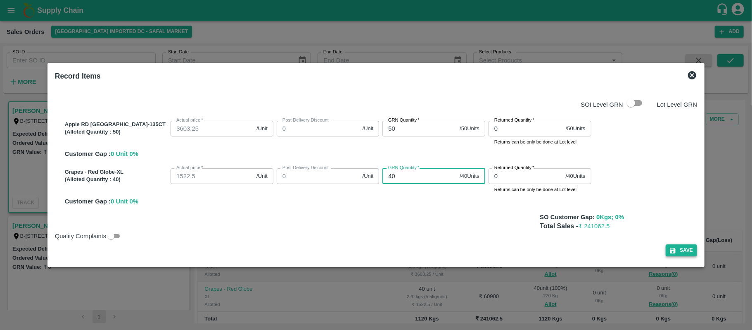
type input "40"
click at [666, 248] on button "Save" at bounding box center [681, 250] width 31 height 12
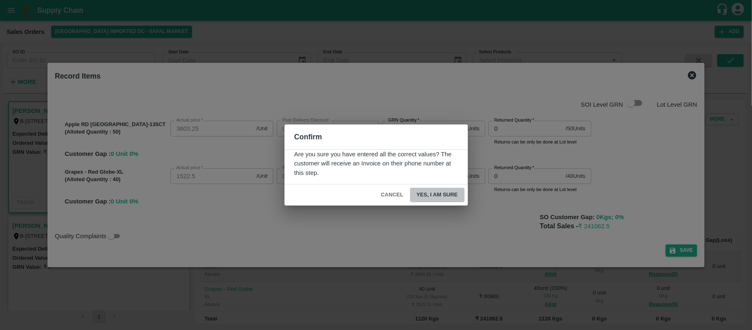
click at [451, 197] on button "Yes, I am sure" at bounding box center [437, 194] width 55 height 14
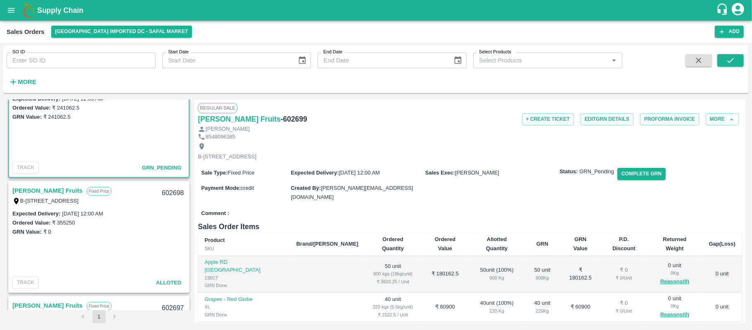
scroll to position [0, 0]
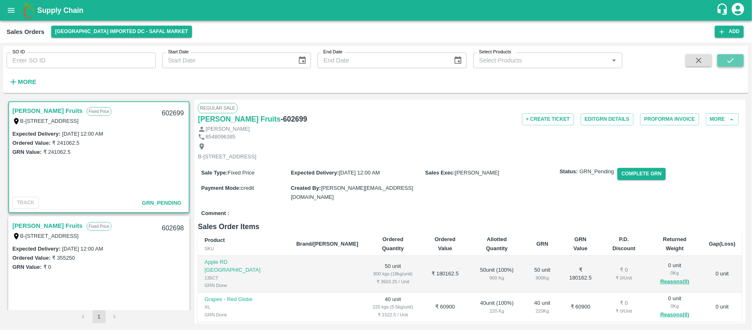
click at [722, 59] on button "submit" at bounding box center [730, 60] width 26 height 12
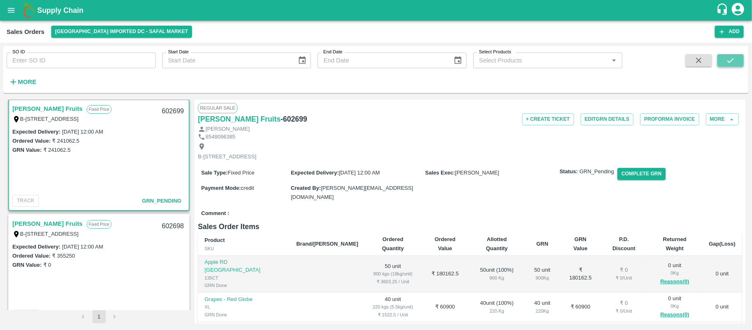
click at [728, 60] on icon "submit" at bounding box center [730, 60] width 9 height 9
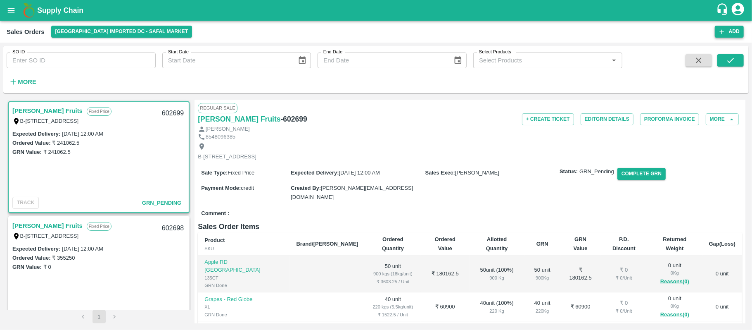
click at [728, 26] on button "Add" at bounding box center [729, 32] width 29 height 12
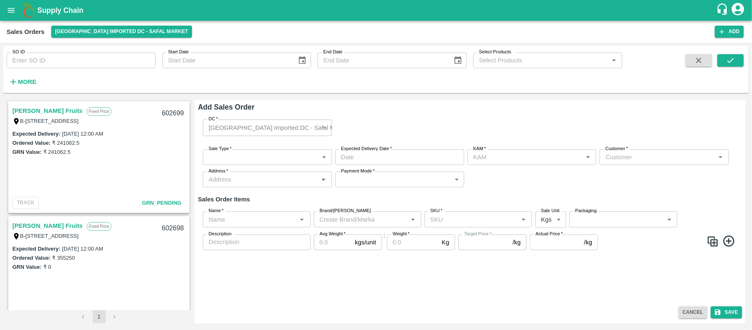
type input "[PERSON_NAME]"
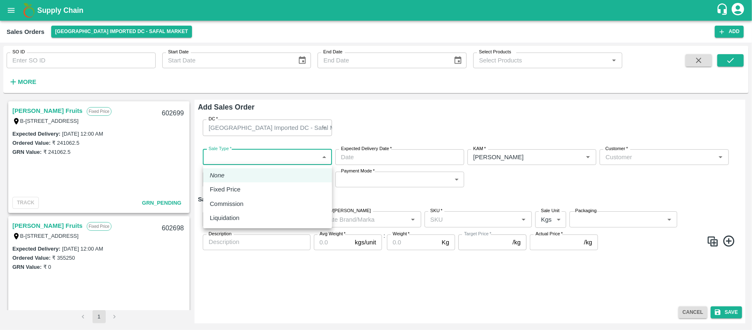
click at [296, 157] on body "Supply Chain Sales Orders Bangalore Imported DC - Safal Market Add SO ID SO ID …" at bounding box center [376, 165] width 752 height 330
click at [259, 187] on div "Fixed Price" at bounding box center [268, 189] width 116 height 9
type input "1"
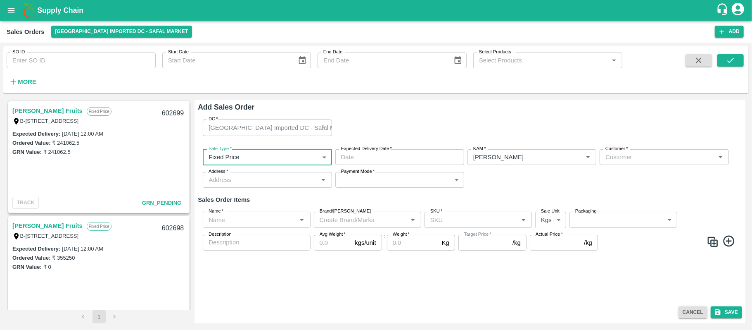
type input "DD/MM/YYYY hh:mm aa"
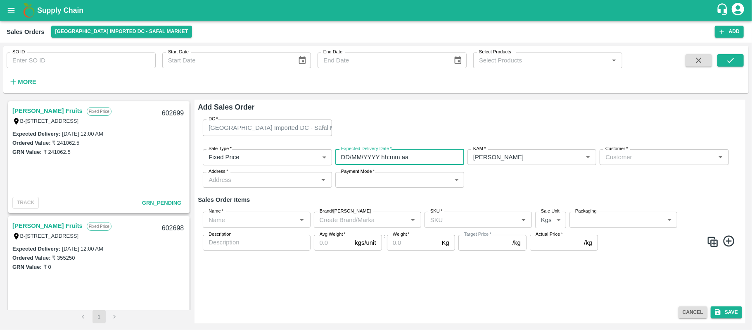
click at [387, 157] on input "DD/MM/YYYY hh:mm aa" at bounding box center [396, 157] width 123 height 16
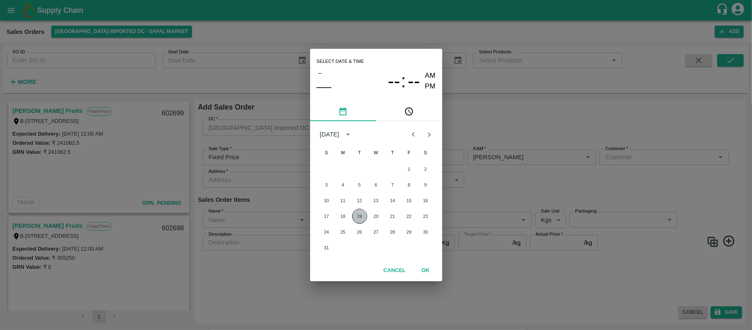
click at [358, 212] on button "19" at bounding box center [359, 216] width 15 height 15
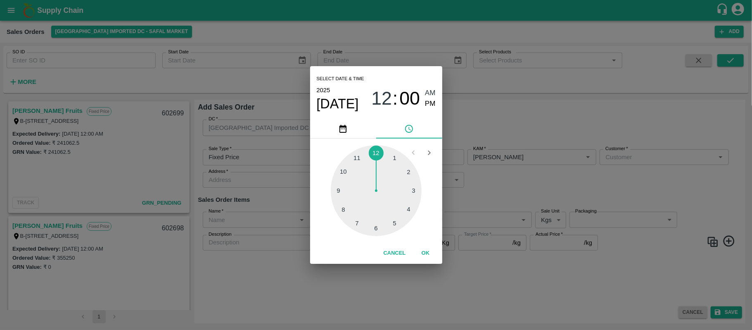
click at [491, 121] on div "Select date & time 2025 Aug 19 12 : 00 AM PM 1 2 3 4 5 6 7 8 9 10 11 12 Cancel …" at bounding box center [376, 165] width 752 height 330
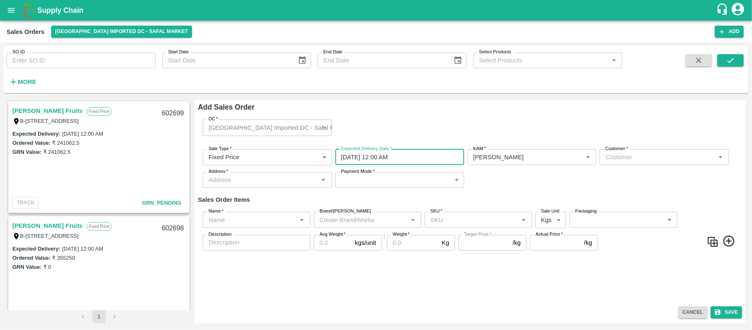
click at [420, 154] on input "19/08/2025 12:00 AM" at bounding box center [396, 157] width 123 height 16
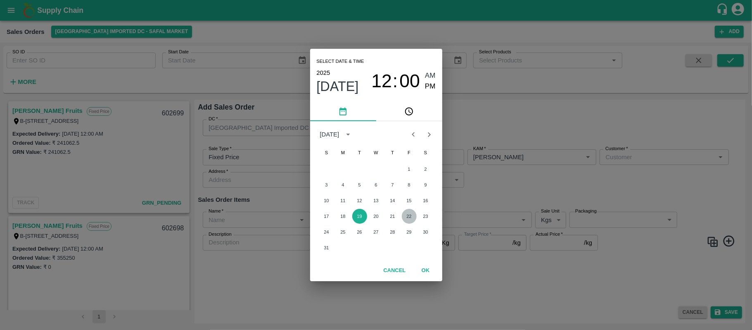
click at [410, 215] on button "22" at bounding box center [409, 216] width 15 height 15
type input "22/08/2025 12:00 AM"
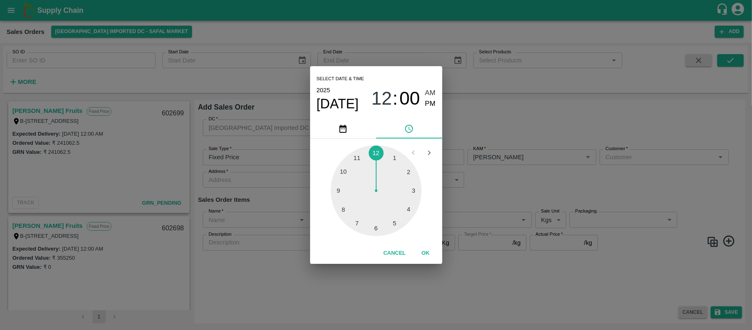
click at [527, 192] on div "Select date & time 2025 Aug 22 12 : 00 AM PM 1 2 3 4 5 6 7 8 9 10 11 12 Cancel …" at bounding box center [376, 165] width 752 height 330
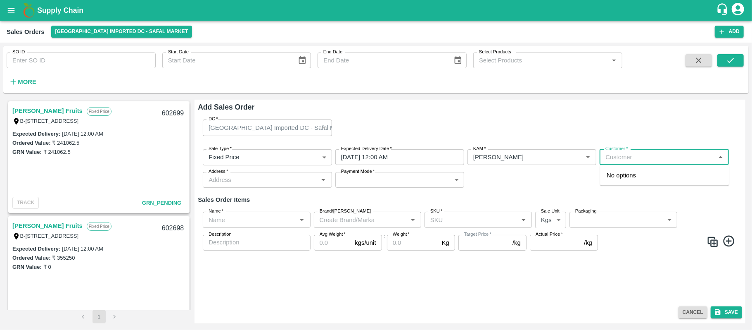
click at [620, 152] on input "Customer   *" at bounding box center [657, 157] width 110 height 11
click at [622, 181] on p "Semi Wholesale" at bounding box center [623, 183] width 33 height 7
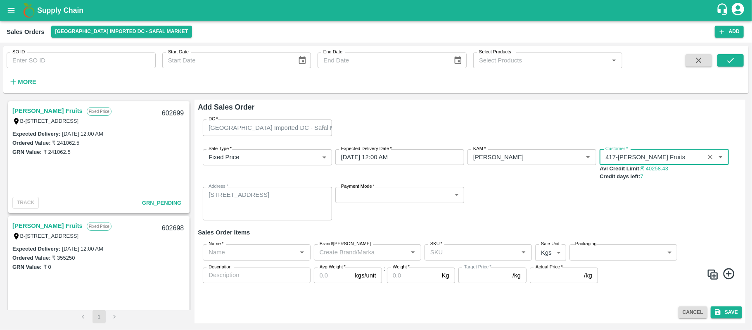
type input "417-Laxmi Fruits"
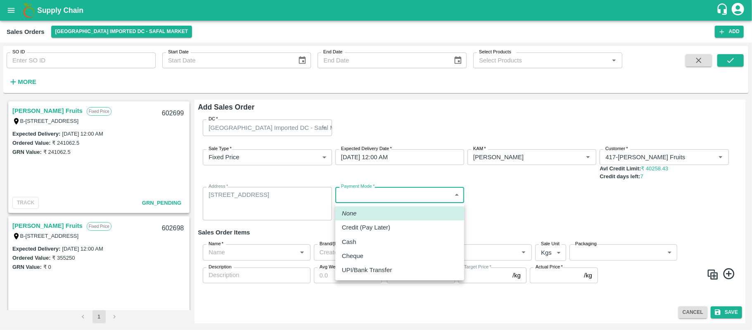
click at [374, 195] on body "Supply Chain Sales Orders Bangalore Imported DC - Safal Market Add SO ID SO ID …" at bounding box center [376, 165] width 752 height 330
click at [501, 175] on div at bounding box center [376, 165] width 752 height 330
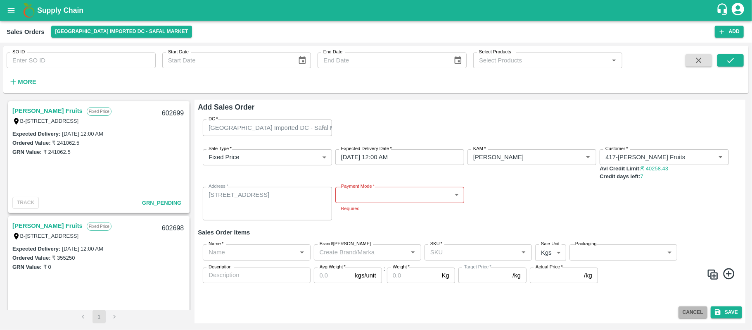
click at [686, 313] on button "Cancel" at bounding box center [692, 312] width 29 height 12
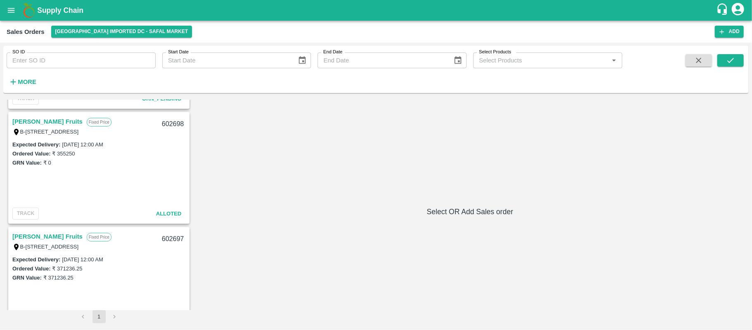
scroll to position [106, 0]
click at [40, 116] on link "Laxmi Fruits" at bounding box center [47, 119] width 70 height 11
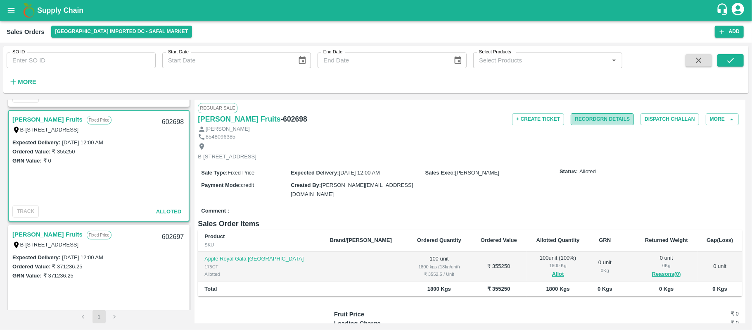
click at [608, 120] on button "Record GRN Details" at bounding box center [602, 119] width 63 height 12
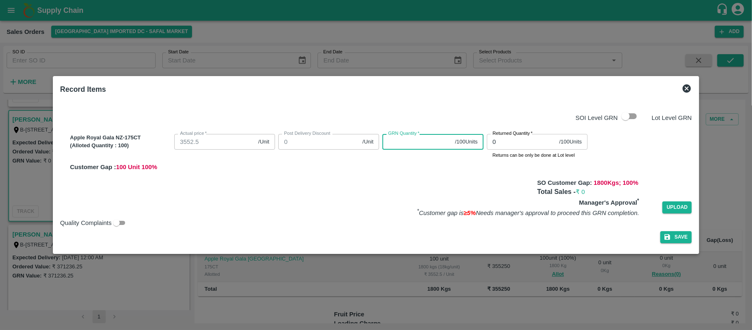
click at [419, 141] on input "GRN Quantity   *" at bounding box center [416, 142] width 69 height 16
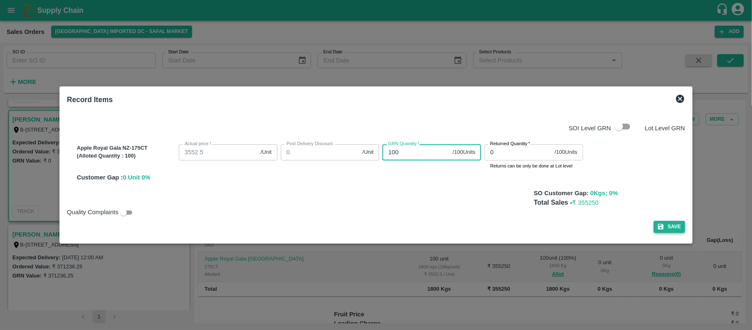
type input "100"
click at [676, 222] on button "Save" at bounding box center [669, 227] width 31 height 12
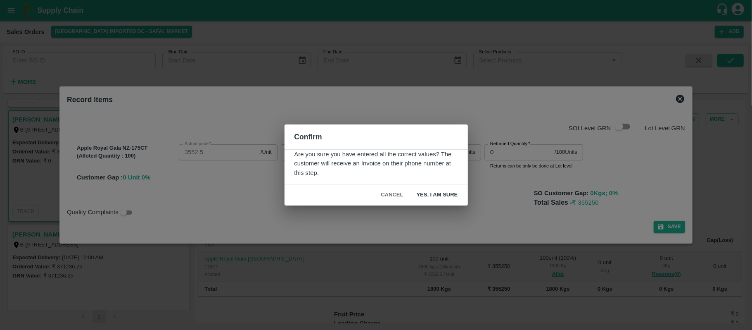
click at [445, 196] on button "Yes, I am sure" at bounding box center [437, 194] width 55 height 14
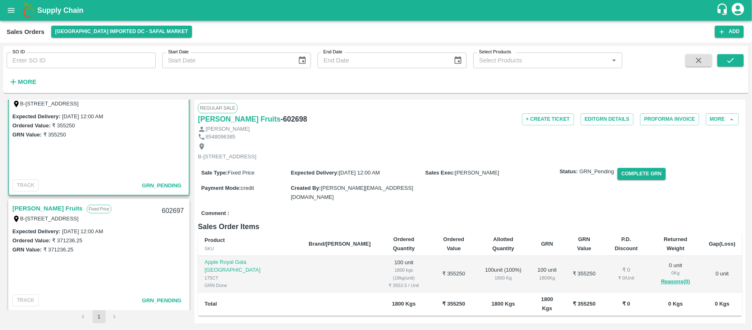
scroll to position [146, 0]
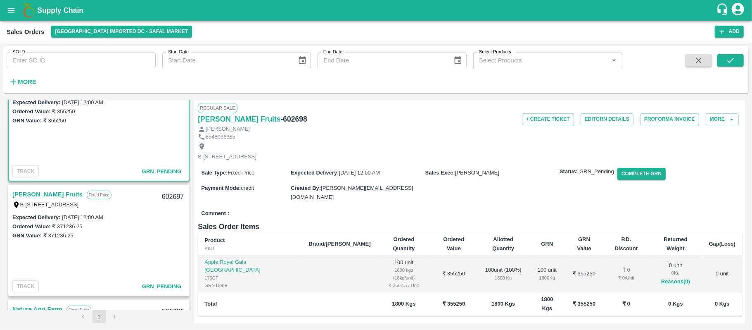
click at [36, 193] on link "Laxmi Fruits" at bounding box center [47, 194] width 70 height 11
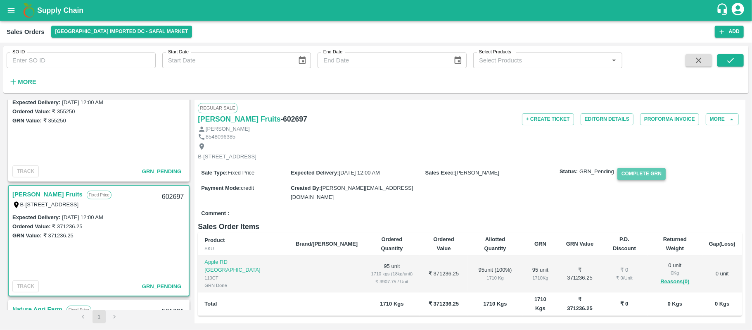
click at [643, 178] on button "Complete GRN" at bounding box center [641, 174] width 48 height 12
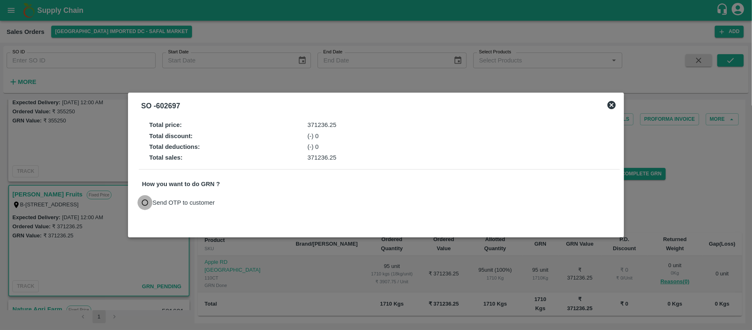
click at [149, 205] on input "Send OTP to customer" at bounding box center [145, 202] width 15 height 15
radio input "true"
click at [237, 200] on button "Send OTP" at bounding box center [238, 202] width 34 height 12
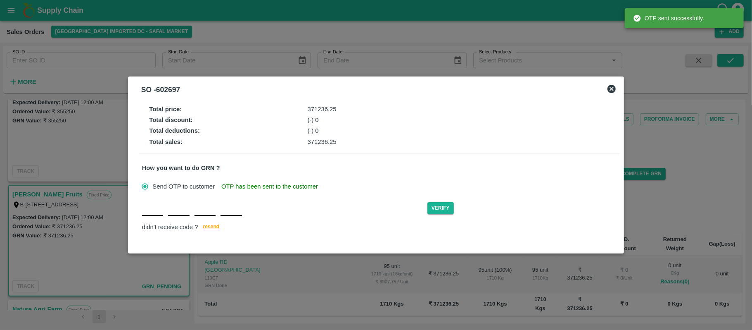
click at [154, 217] on div "Verify didn't receive code ? resend" at bounding box center [379, 217] width 474 height 32
type input "F"
type input "X"
type input "M"
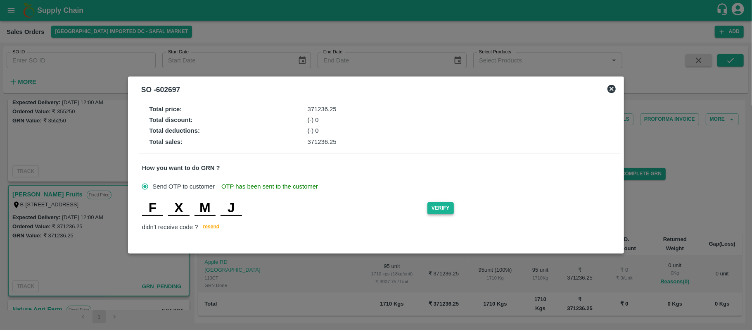
type input "J"
click at [444, 208] on button "Verify" at bounding box center [440, 208] width 26 height 12
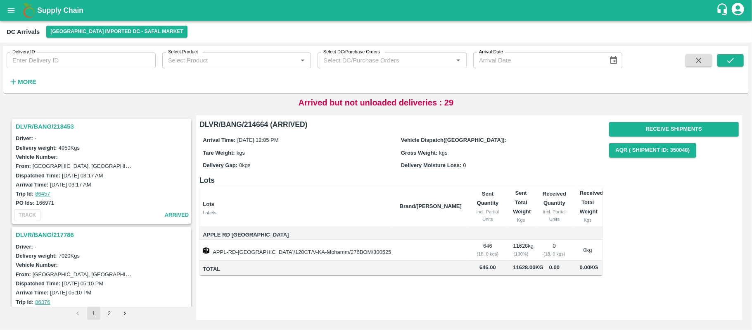
scroll to position [2107, 0]
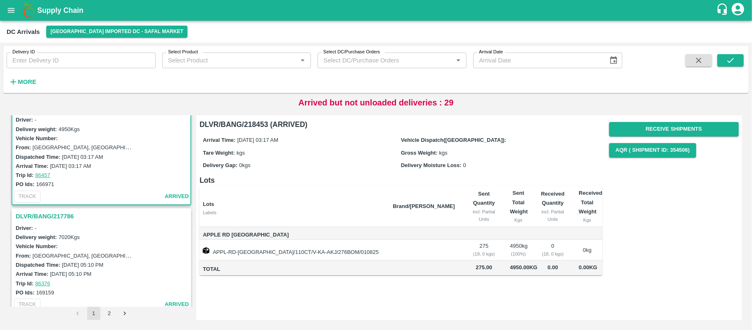
scroll to position [19, 0]
click at [109, 313] on button "2" at bounding box center [109, 312] width 13 height 13
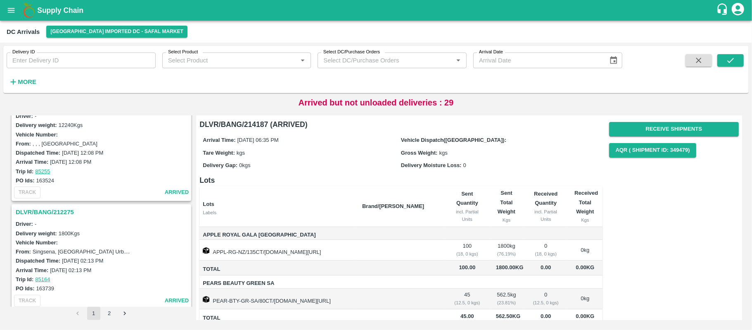
scroll to position [663, 0]
click at [43, 205] on h3 "DLVR/BANG/211315" at bounding box center [103, 209] width 174 height 11
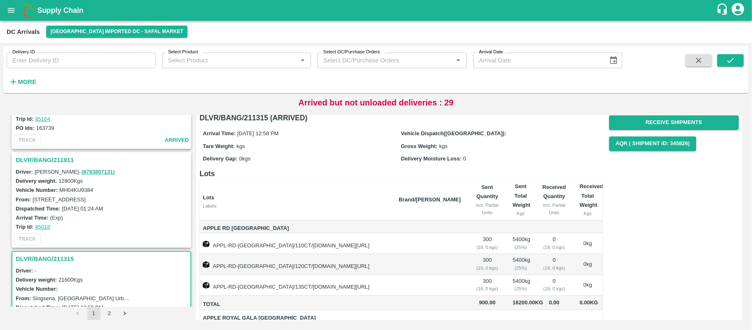
scroll to position [614, 0]
click at [57, 159] on h3 "DLVR/BANG/211911" at bounding box center [103, 160] width 174 height 11
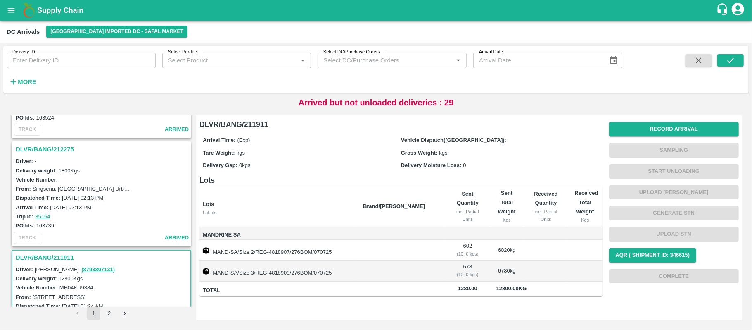
scroll to position [516, 0]
click at [55, 145] on h3 "DLVR/BANG/212275" at bounding box center [103, 150] width 174 height 11
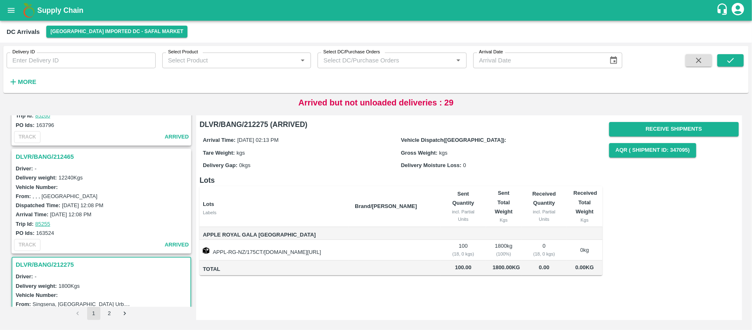
scroll to position [401, 0]
click at [59, 152] on h3 "DLVR/BANG/212465" at bounding box center [103, 157] width 174 height 11
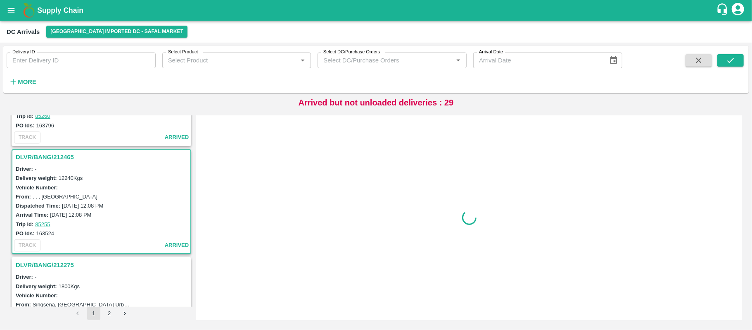
scroll to position [434, 0]
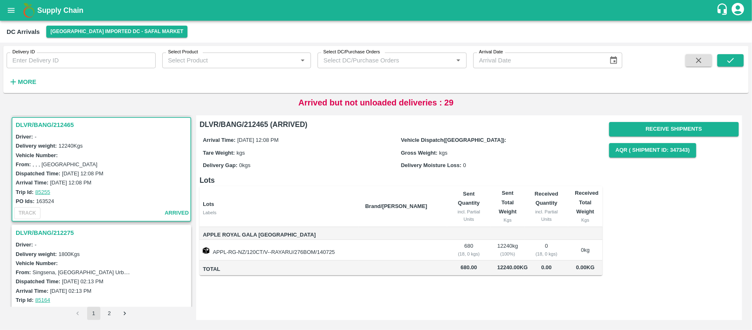
click at [41, 232] on h3 "DLVR/BANG/212275" at bounding box center [103, 232] width 174 height 11
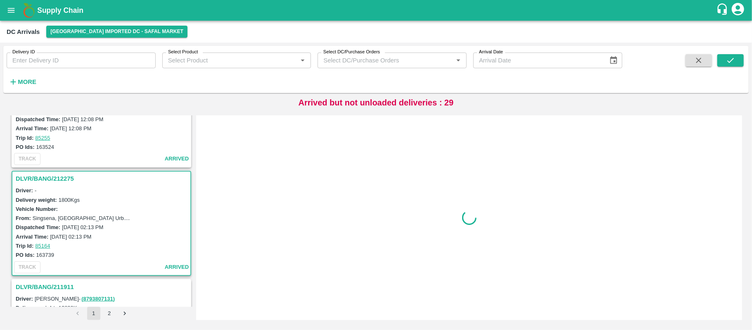
scroll to position [541, 0]
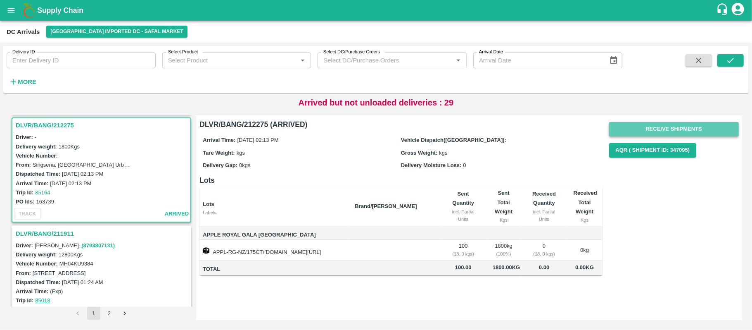
click at [667, 131] on button "Receive Shipments" at bounding box center [674, 129] width 130 height 14
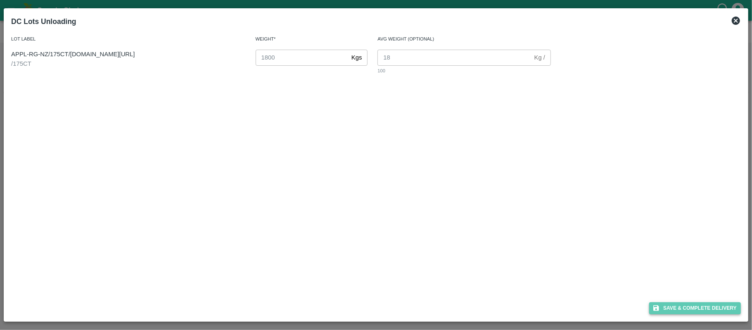
click at [683, 305] on button "Save & Complete Delivery" at bounding box center [695, 308] width 92 height 12
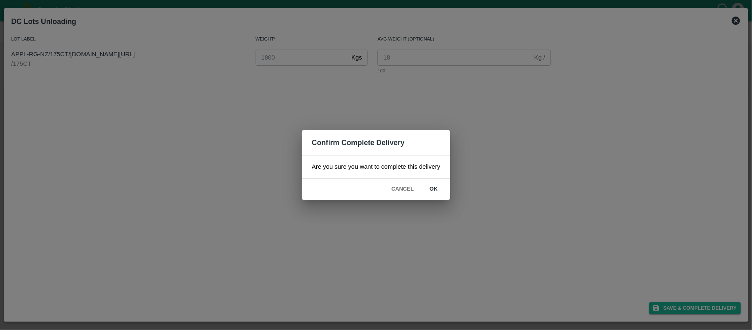
click at [437, 192] on button "ok" at bounding box center [433, 189] width 26 height 14
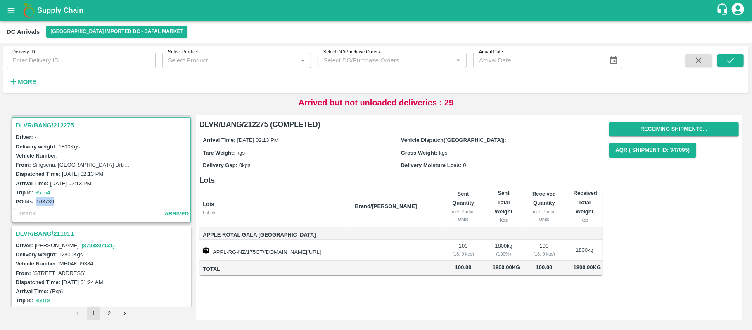
drag, startPoint x: 36, startPoint y: 198, endPoint x: 57, endPoint y: 197, distance: 20.3
click at [57, 197] on div "PO Ids: 163739" at bounding box center [103, 201] width 174 height 9
copy label "163739"
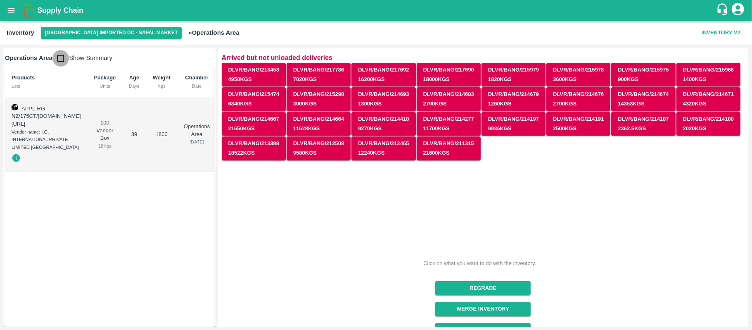
click at [60, 63] on input "checkbox" at bounding box center [60, 58] width 17 height 17
checkbox input "true"
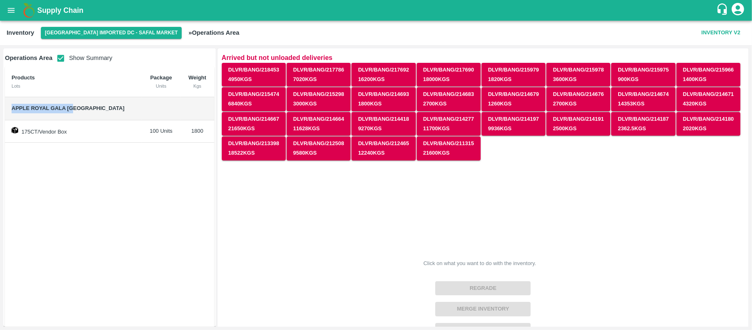
drag, startPoint x: 7, startPoint y: 109, endPoint x: 87, endPoint y: 107, distance: 79.8
click at [87, 107] on td "Apple Royal Gala [GEOGRAPHIC_DATA]" at bounding box center [73, 108] width 137 height 23
copy span "Apple Royal Gala [GEOGRAPHIC_DATA]"
click at [87, 107] on span "Apple Royal Gala [GEOGRAPHIC_DATA]" at bounding box center [73, 108] width 123 height 9
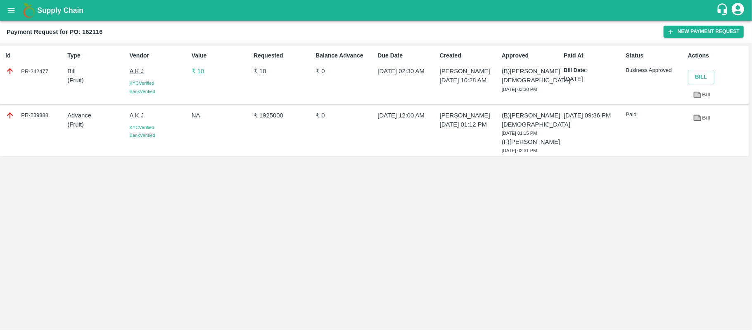
click at [12, 7] on icon "open drawer" at bounding box center [11, 10] width 9 height 9
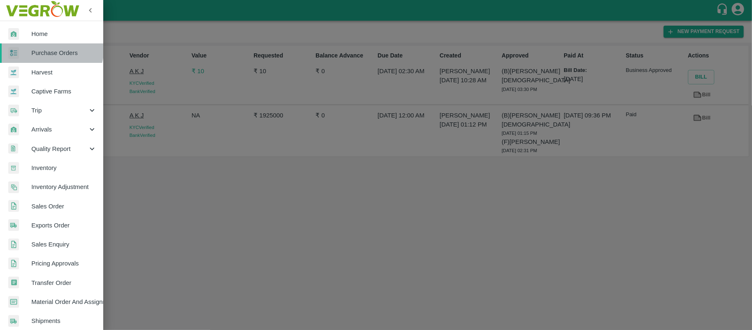
click at [43, 48] on link "Purchase Orders" at bounding box center [51, 52] width 103 height 19
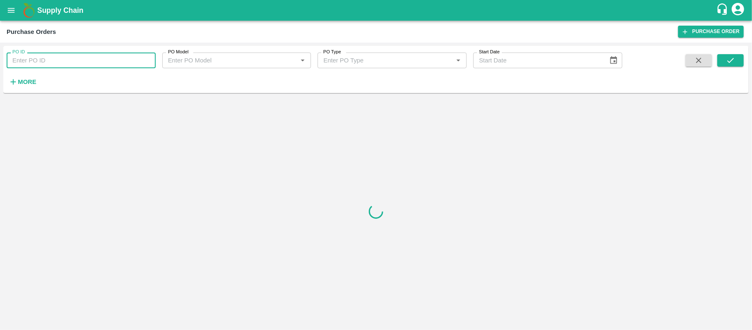
click at [52, 60] on input "PO ID" at bounding box center [81, 60] width 149 height 16
paste input "163739"
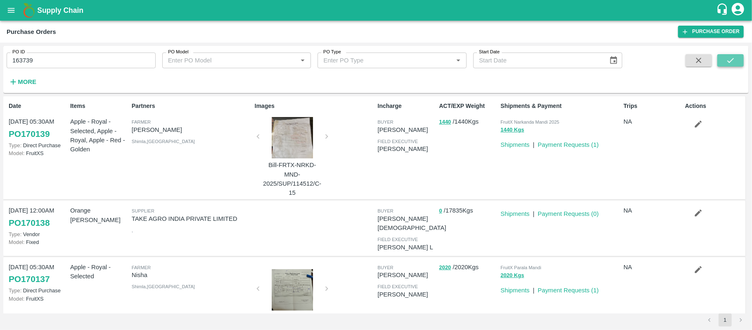
click at [729, 65] on icon "submit" at bounding box center [730, 60] width 9 height 9
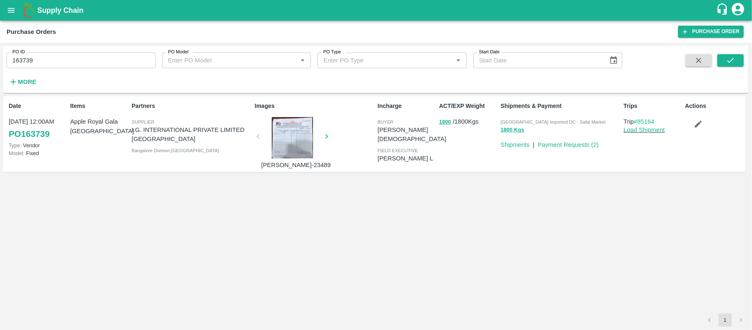
click at [299, 139] on div at bounding box center [292, 137] width 62 height 41
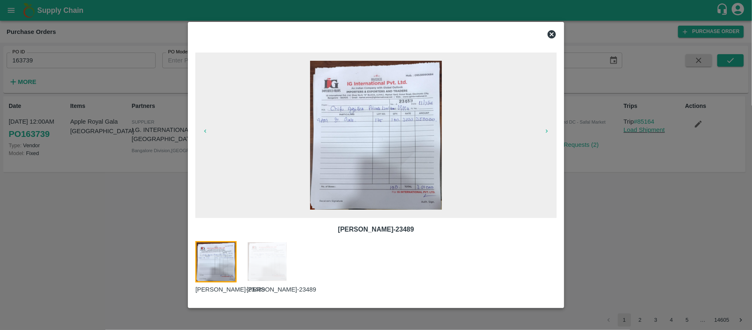
click at [552, 31] on icon at bounding box center [552, 34] width 8 height 8
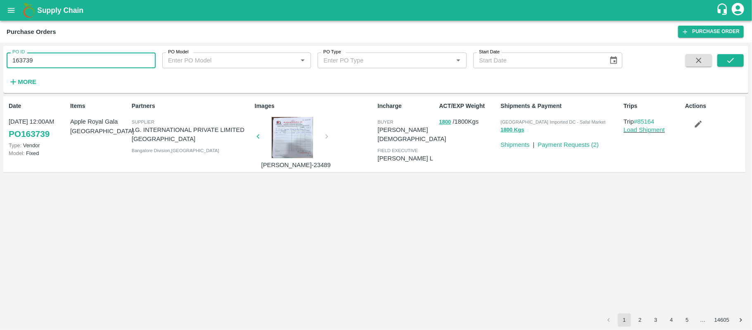
drag, startPoint x: 53, startPoint y: 59, endPoint x: 0, endPoint y: 58, distance: 53.3
click at [0, 58] on div "PO ID 163739 PO ID PO Model PO Model   * PO Type PO Type   * Start Date Start D…" at bounding box center [376, 186] width 752 height 287
type input "163739"
click at [78, 60] on input "PO ID" at bounding box center [81, 60] width 149 height 16
paste input "text"
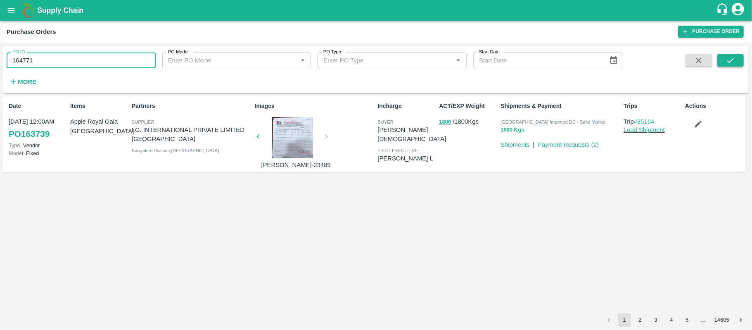
type input "164771"
click at [731, 62] on icon "submit" at bounding box center [730, 60] width 9 height 9
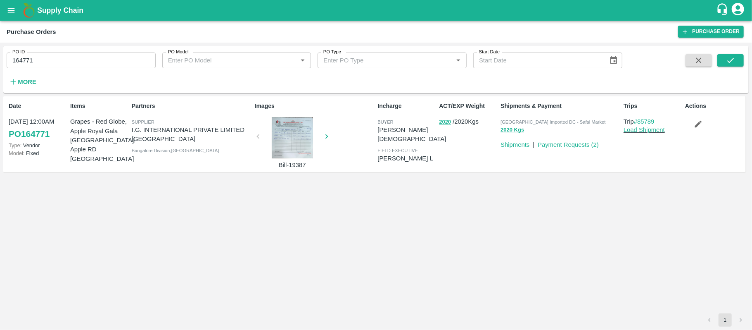
click at [299, 133] on div at bounding box center [292, 137] width 62 height 41
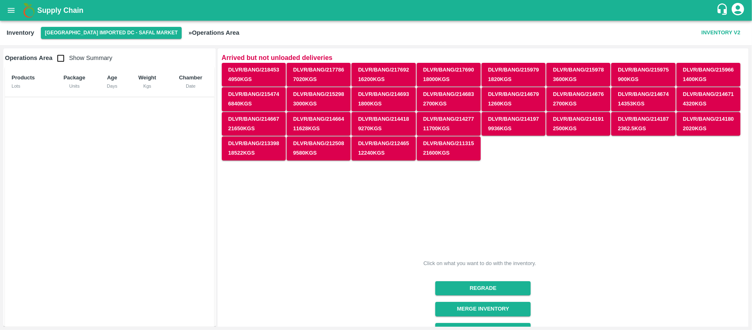
click at [60, 51] on input "checkbox" at bounding box center [60, 58] width 17 height 17
checkbox input "true"
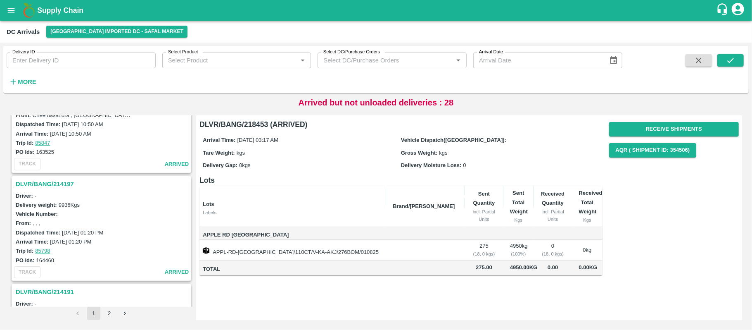
scroll to position [2484, 0]
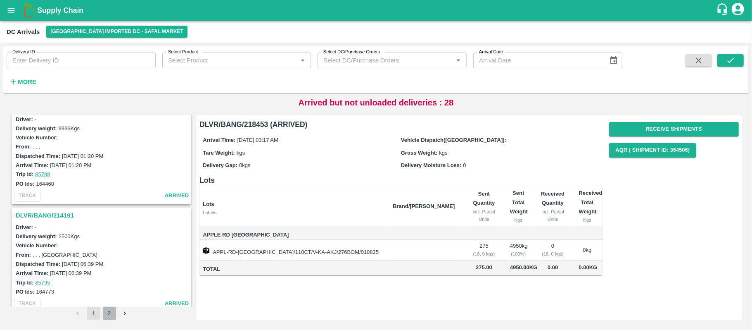
click at [110, 314] on button "2" at bounding box center [109, 312] width 13 height 13
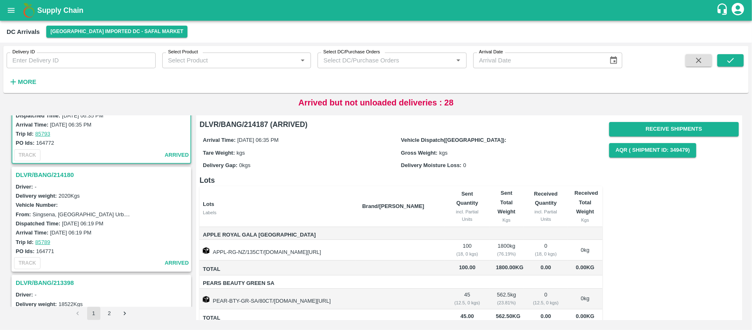
scroll to position [64, 0]
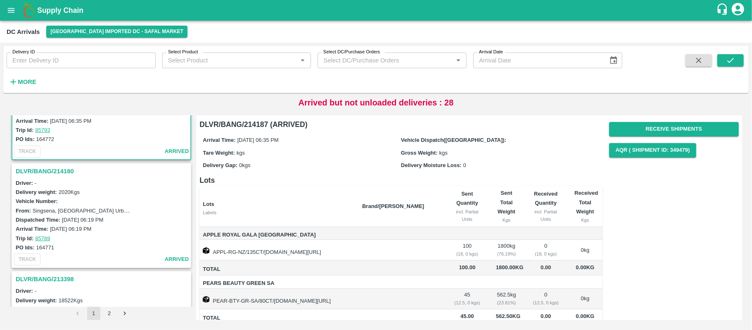
click at [55, 166] on h3 "DLVR/BANG/214180" at bounding box center [103, 171] width 174 height 11
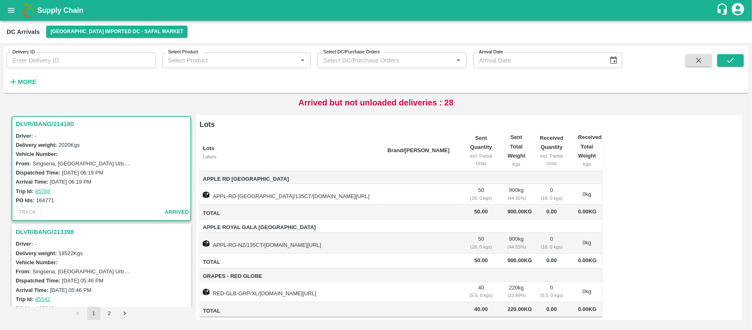
scroll to position [85, 0]
drag, startPoint x: 36, startPoint y: 199, endPoint x: 58, endPoint y: 198, distance: 21.9
click at [58, 198] on div "PO Ids: 164771" at bounding box center [103, 199] width 174 height 9
copy label "164771"
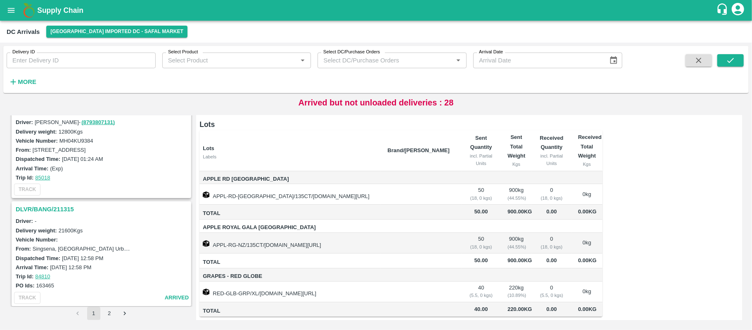
scroll to position [477, 0]
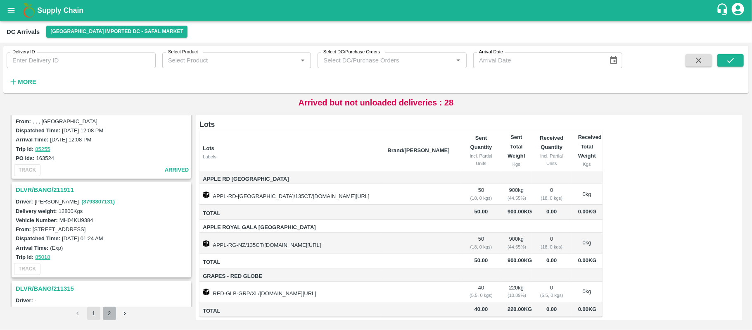
click at [105, 311] on button "2" at bounding box center [109, 312] width 13 height 13
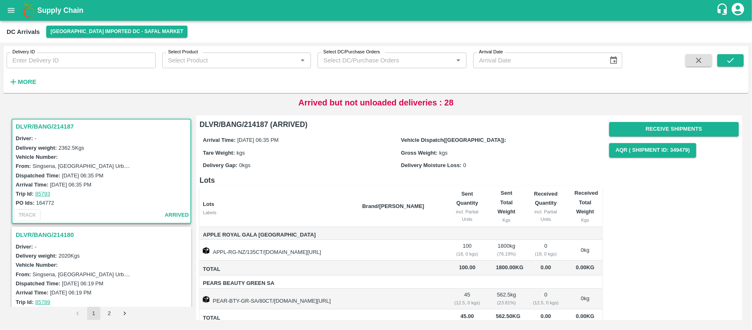
click at [60, 117] on div "DLVR/BANG/214187 Driver: - Delivery weight: 2362.5 Kgs Vehicle Number: From: Si…" at bounding box center [101, 210] width 183 height 191
click at [59, 121] on h3 "DLVR/BANG/214187" at bounding box center [103, 126] width 174 height 11
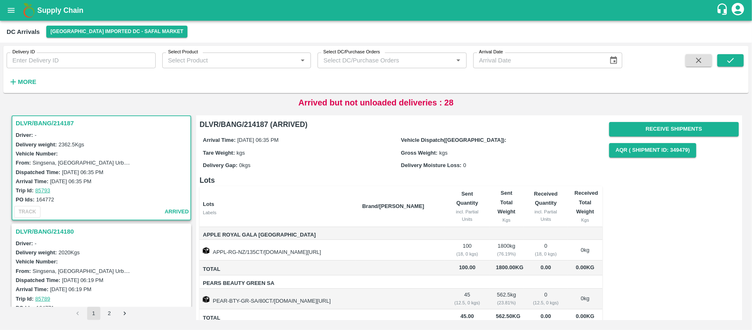
click at [63, 118] on h3 "DLVR/BANG/214187" at bounding box center [103, 123] width 174 height 11
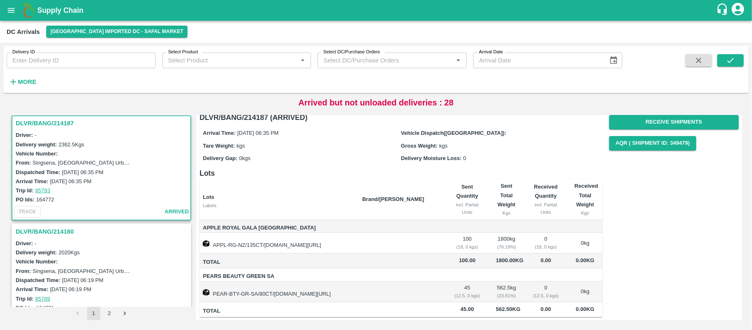
click at [50, 232] on h3 "DLVR/BANG/214180" at bounding box center [103, 231] width 174 height 11
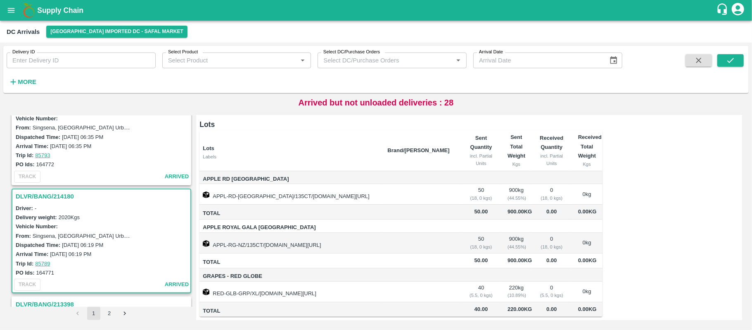
scroll to position [32, 0]
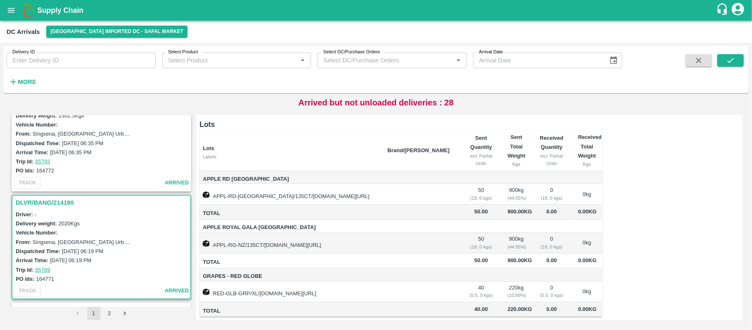
click at [57, 198] on h3 "DLVR/BANG/214180" at bounding box center [103, 202] width 174 height 11
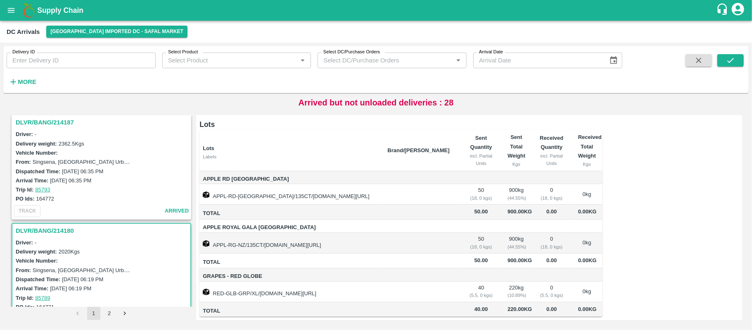
scroll to position [0, 0]
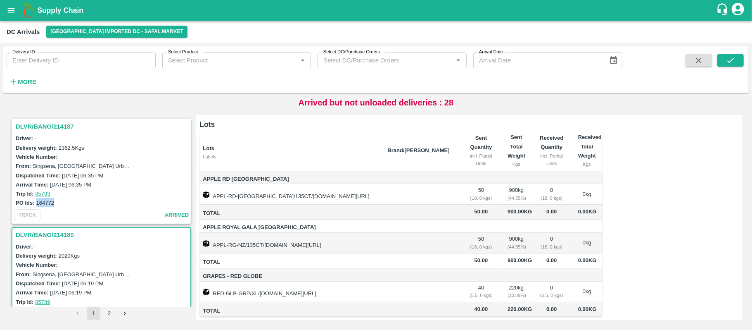
drag, startPoint x: 37, startPoint y: 202, endPoint x: 59, endPoint y: 201, distance: 21.9
click at [59, 201] on div "PO Ids: 164772" at bounding box center [103, 202] width 174 height 9
copy label "164772"
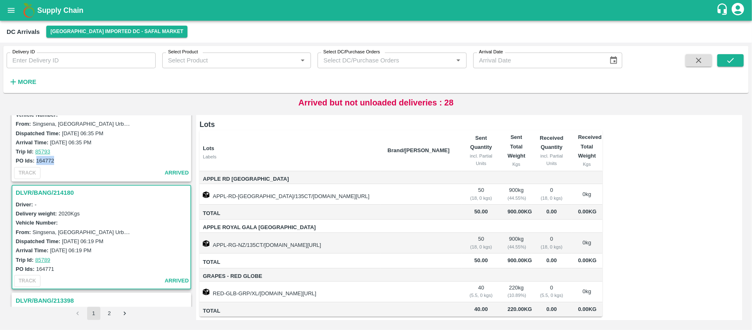
scroll to position [43, 0]
click at [45, 189] on h3 "DLVR/BANG/214180" at bounding box center [103, 191] width 174 height 11
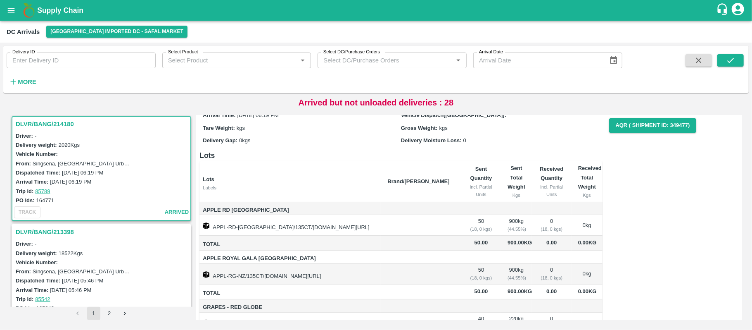
scroll to position [0, 0]
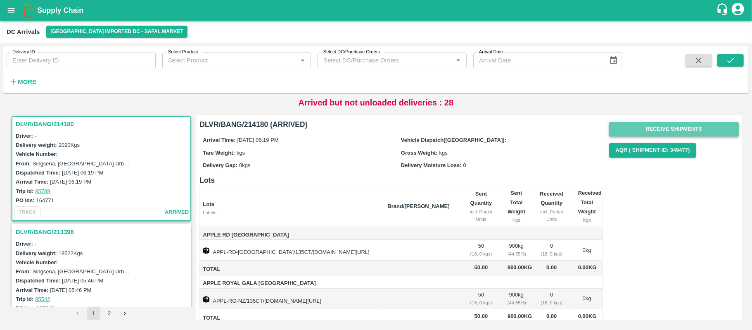
click at [684, 129] on button "Receive Shipments" at bounding box center [674, 129] width 130 height 14
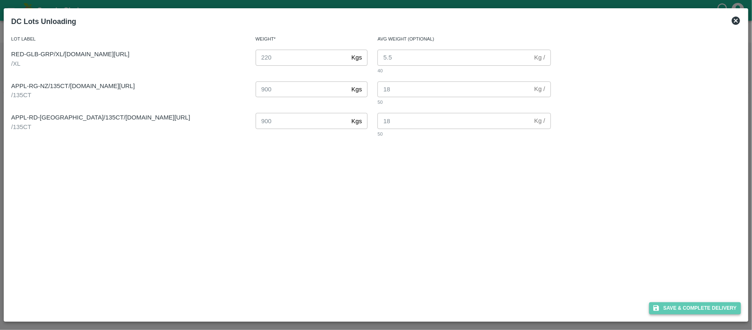
click at [678, 305] on button "Save & Complete Delivery" at bounding box center [695, 308] width 92 height 12
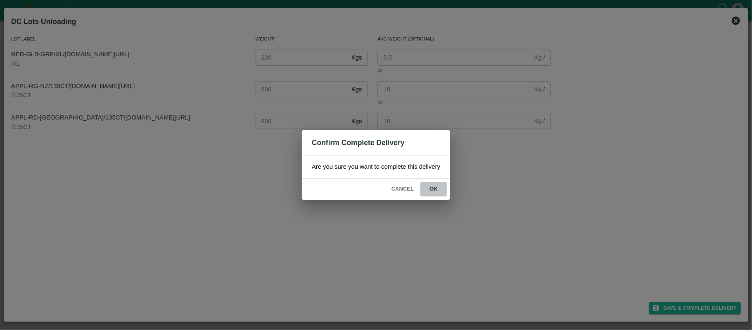
click at [437, 193] on button "ok" at bounding box center [433, 189] width 26 height 14
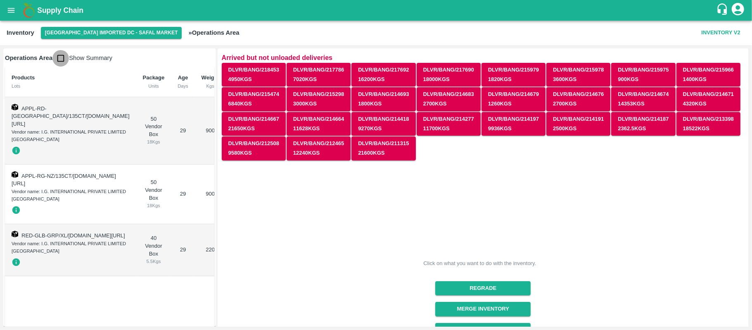
click at [55, 53] on input "checkbox" at bounding box center [60, 58] width 17 height 17
checkbox input "true"
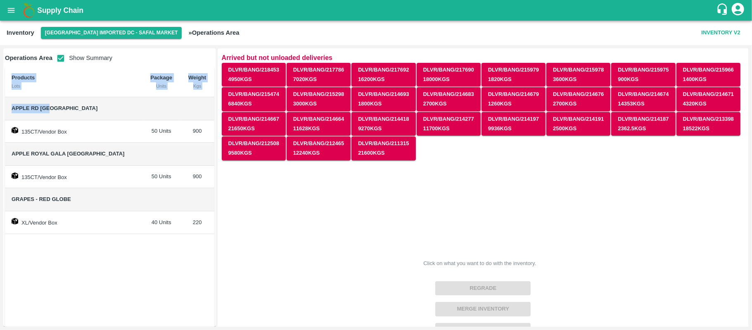
drag, startPoint x: 4, startPoint y: 107, endPoint x: 74, endPoint y: 111, distance: 70.0
click at [74, 111] on div "Operations Area Show Summary Products Lots Package Units Weight Kgs Apple RD [G…" at bounding box center [109, 187] width 213 height 278
click at [74, 111] on span "Apple RD [GEOGRAPHIC_DATA]" at bounding box center [74, 108] width 124 height 9
drag, startPoint x: 12, startPoint y: 108, endPoint x: 57, endPoint y: 114, distance: 45.4
click at [57, 114] on td "Apple RD [GEOGRAPHIC_DATA]" at bounding box center [74, 108] width 138 height 23
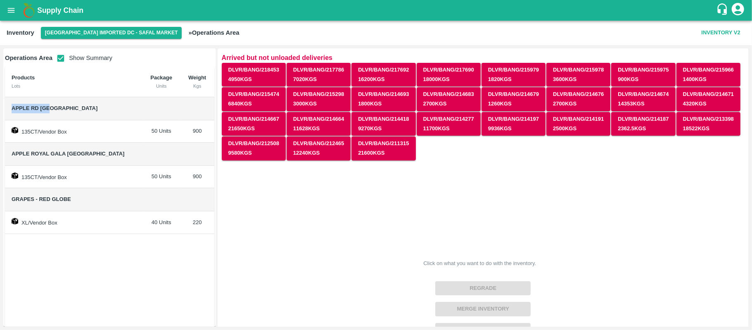
copy span "Apple RD [GEOGRAPHIC_DATA]"
click at [96, 184] on td "135CT/Vendor Box" at bounding box center [74, 177] width 138 height 23
drag, startPoint x: 7, startPoint y: 107, endPoint x: 68, endPoint y: 106, distance: 61.5
click at [68, 106] on td "Apple RD [GEOGRAPHIC_DATA]" at bounding box center [74, 108] width 138 height 23
copy span "Apple RD [GEOGRAPHIC_DATA]"
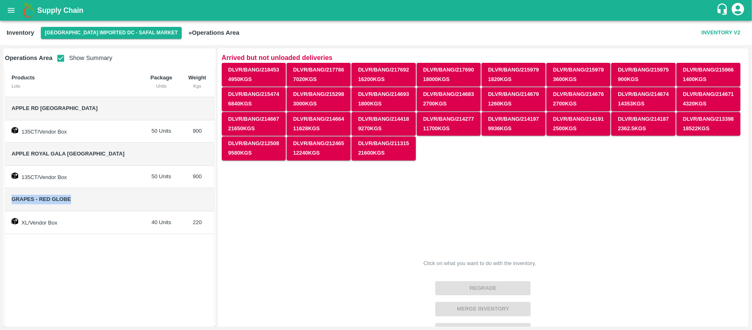
drag, startPoint x: 9, startPoint y: 202, endPoint x: 81, endPoint y: 206, distance: 72.8
click at [81, 206] on td "Grapes - Red Globe" at bounding box center [74, 199] width 138 height 23
copy span "Grapes - Red Globe"
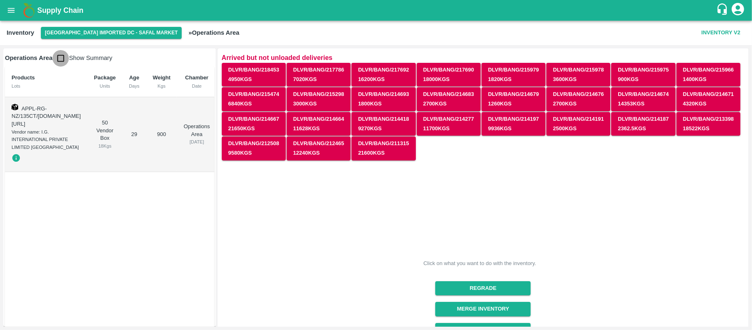
click at [62, 56] on input "checkbox" at bounding box center [60, 58] width 17 height 17
checkbox input "true"
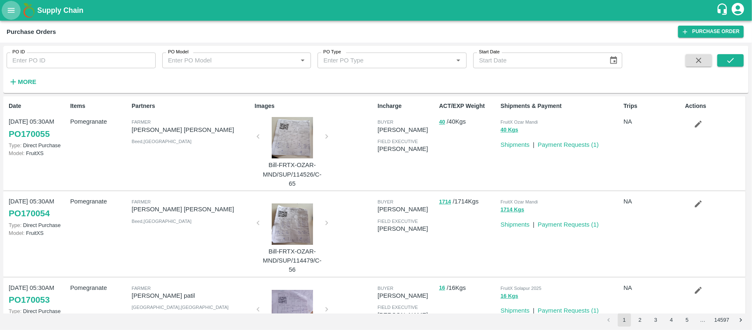
click at [12, 9] on icon "open drawer" at bounding box center [11, 10] width 9 height 9
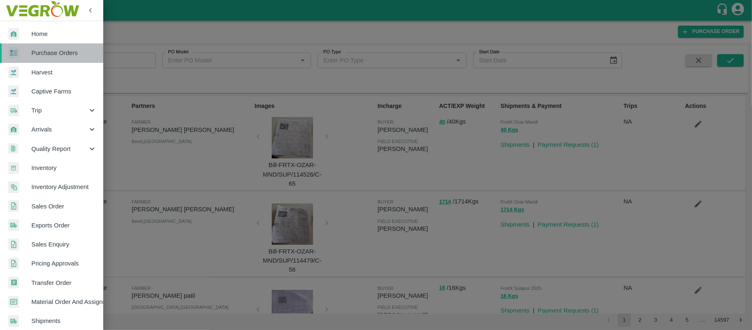
click at [78, 53] on span "Purchase Orders" at bounding box center [63, 52] width 65 height 9
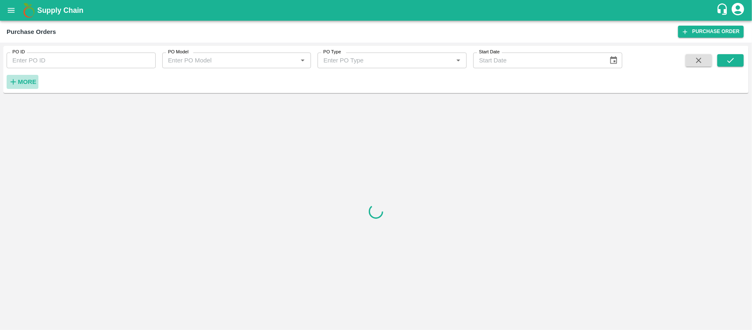
click at [21, 80] on strong "More" at bounding box center [27, 81] width 19 height 7
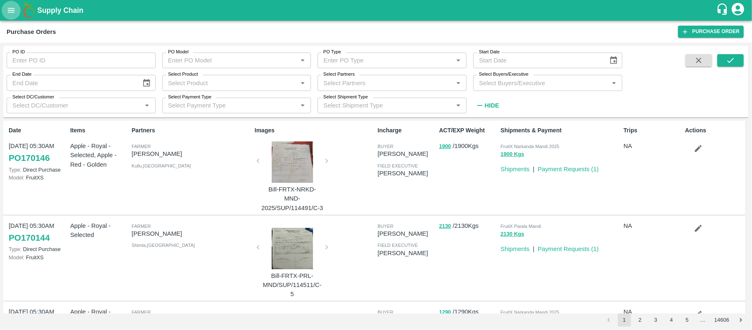
click at [13, 10] on icon "open drawer" at bounding box center [11, 10] width 9 height 9
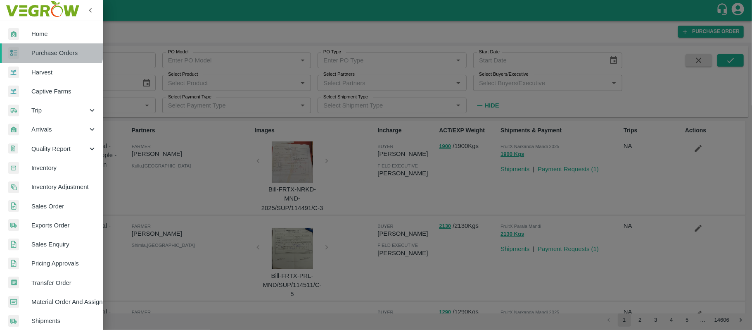
click at [48, 48] on link "Purchase Orders" at bounding box center [51, 52] width 103 height 19
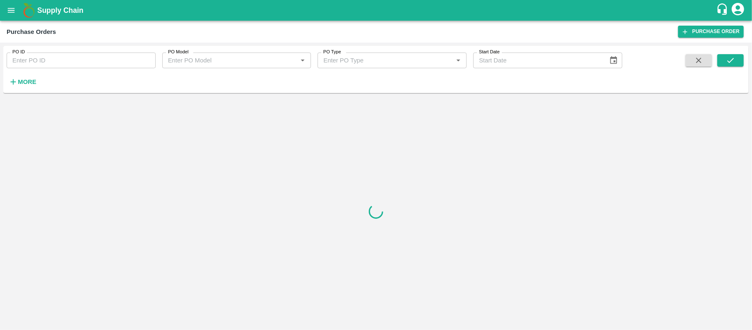
click at [25, 81] on strong "More" at bounding box center [27, 81] width 19 height 7
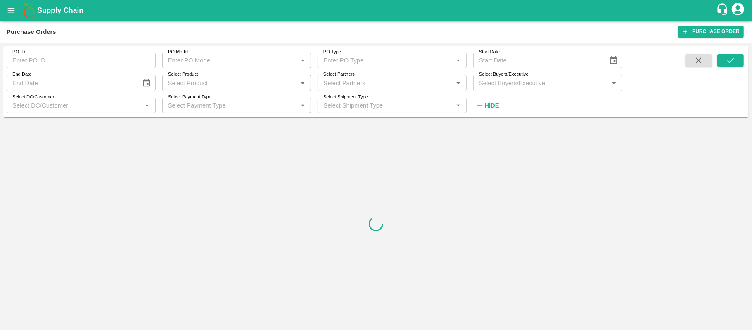
click at [336, 89] on div "Select Partners   *" at bounding box center [392, 83] width 149 height 16
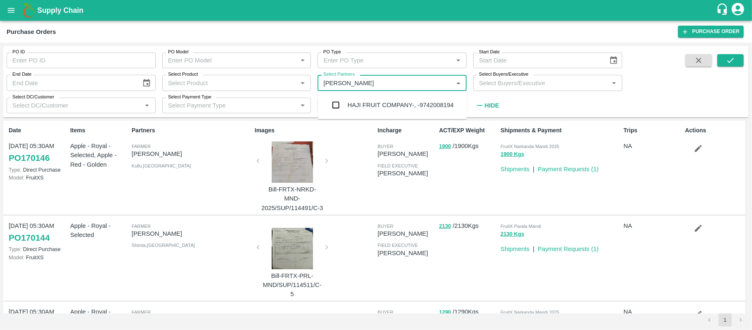
type input "HAJI FRUIT"
click at [337, 106] on input "checkbox" at bounding box center [335, 105] width 17 height 17
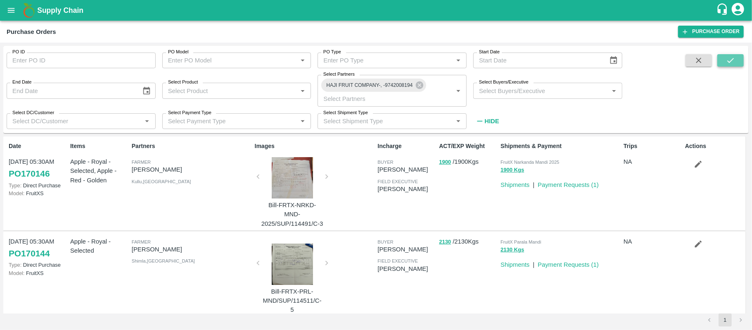
click at [733, 56] on icon "submit" at bounding box center [730, 60] width 9 height 9
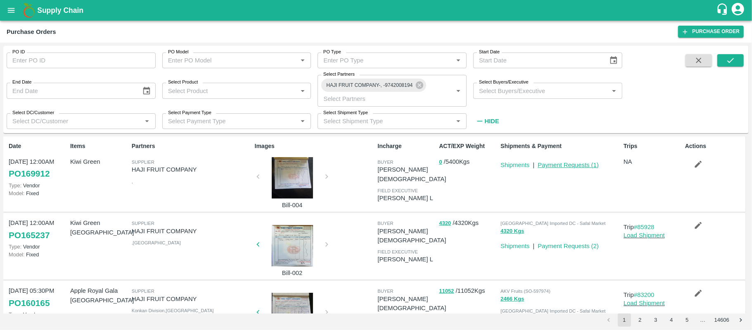
click at [554, 165] on link "Payment Requests ( 1 )" at bounding box center [568, 164] width 61 height 7
click at [420, 88] on icon at bounding box center [419, 84] width 7 height 7
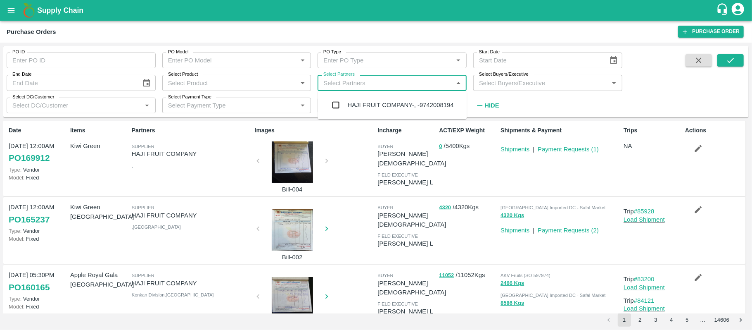
click at [389, 85] on input "Select Partners" at bounding box center [385, 82] width 130 height 11
type input "I.G."
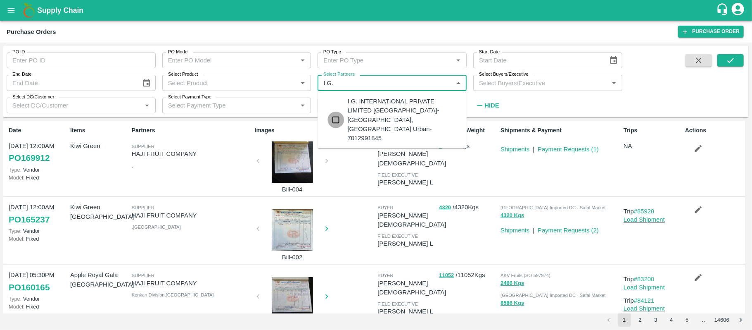
click at [339, 112] on input "checkbox" at bounding box center [335, 119] width 17 height 17
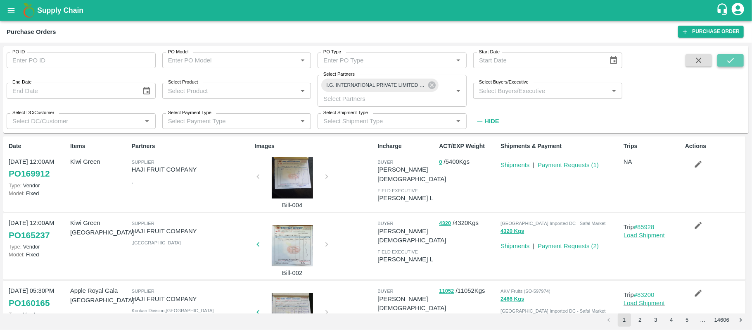
click at [735, 60] on icon "submit" at bounding box center [730, 60] width 9 height 9
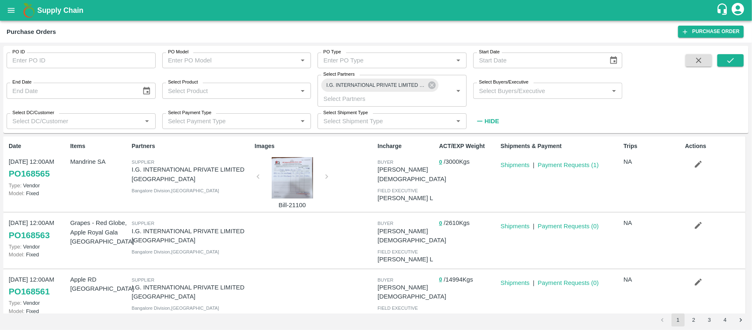
click at [291, 173] on div at bounding box center [292, 177] width 62 height 41
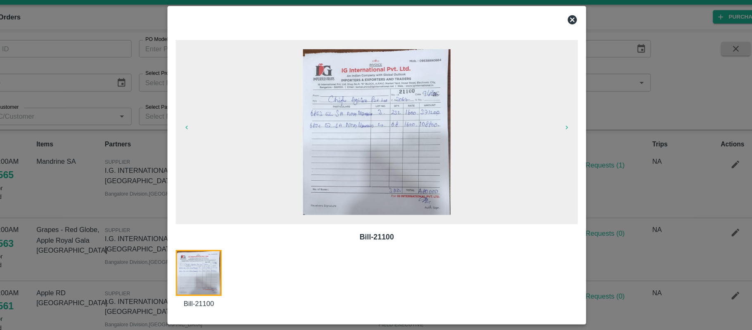
click at [550, 30] on icon at bounding box center [552, 34] width 10 height 10
